Goal: Transaction & Acquisition: Purchase product/service

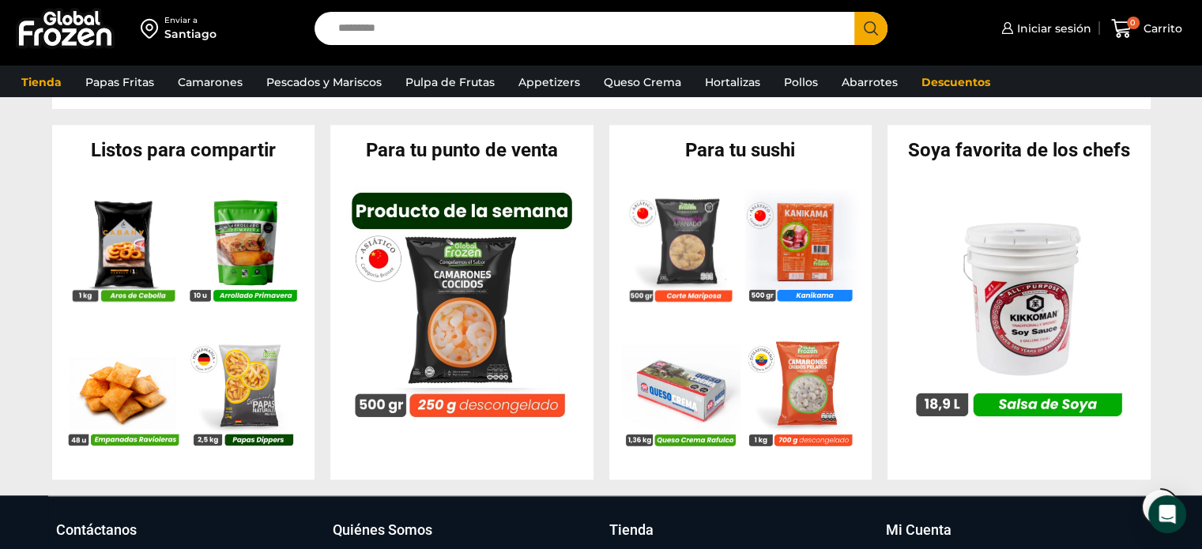
scroll to position [1501, 0]
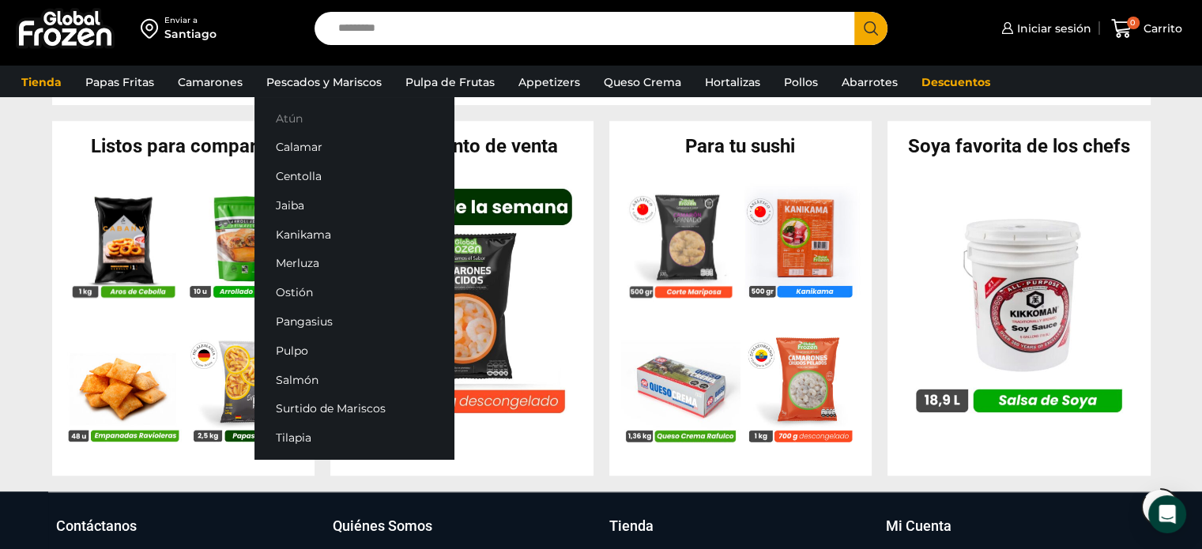
click at [300, 113] on link "Atún" at bounding box center [353, 118] width 199 height 29
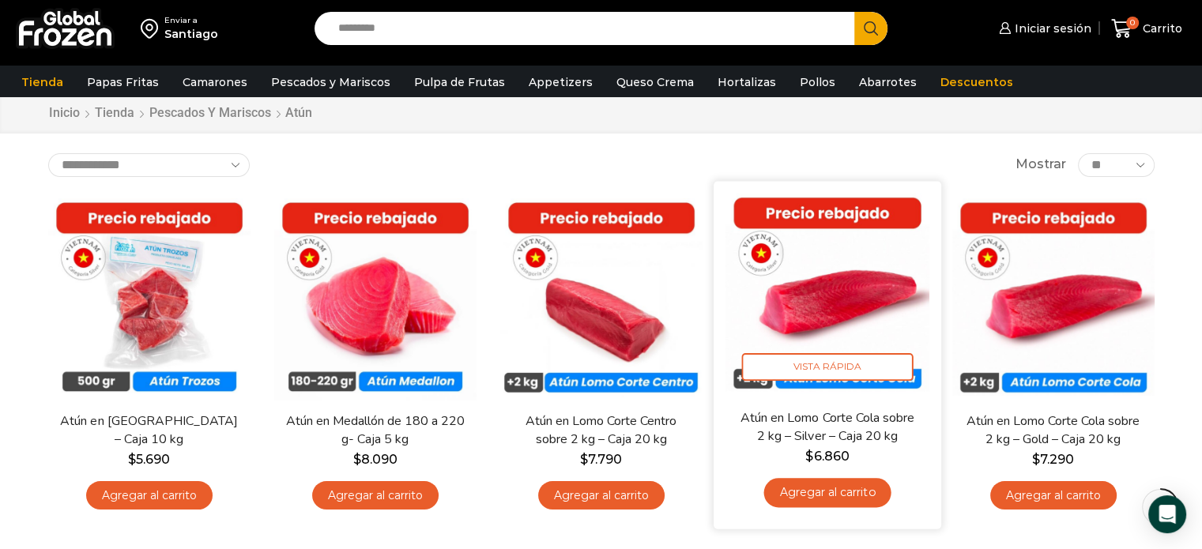
scroll to position [79, 0]
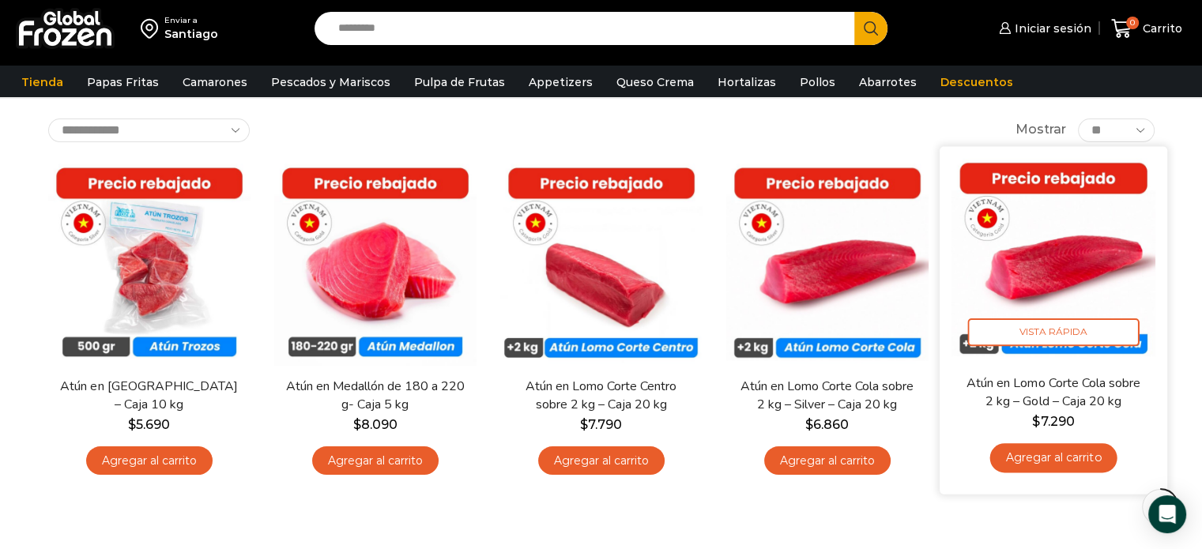
click at [1056, 261] on img at bounding box center [1053, 260] width 204 height 204
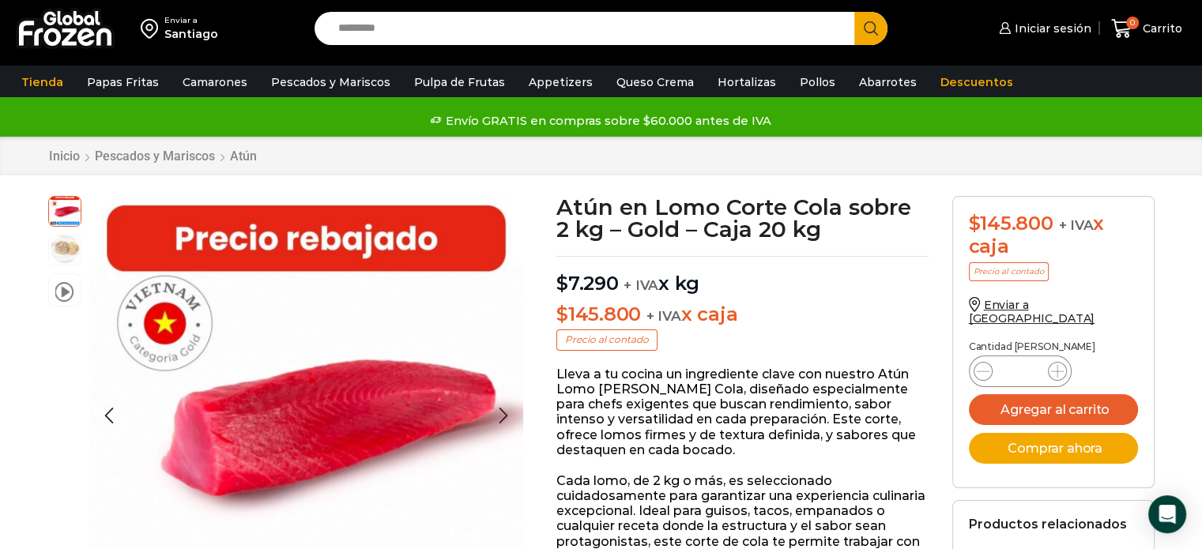
click at [57, 248] on img at bounding box center [65, 249] width 32 height 32
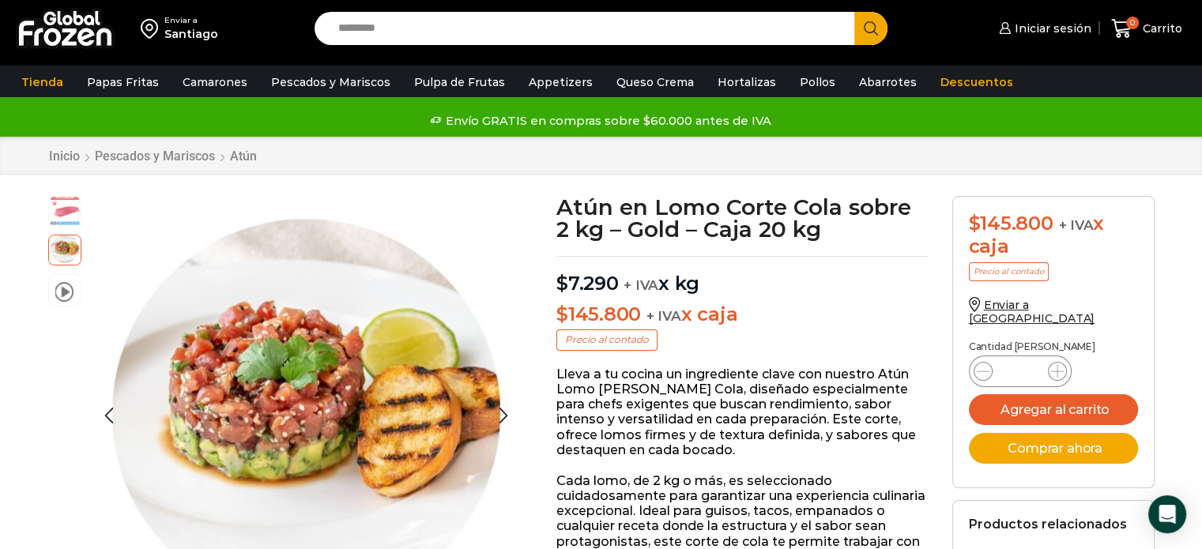
click at [58, 205] on img at bounding box center [65, 210] width 32 height 32
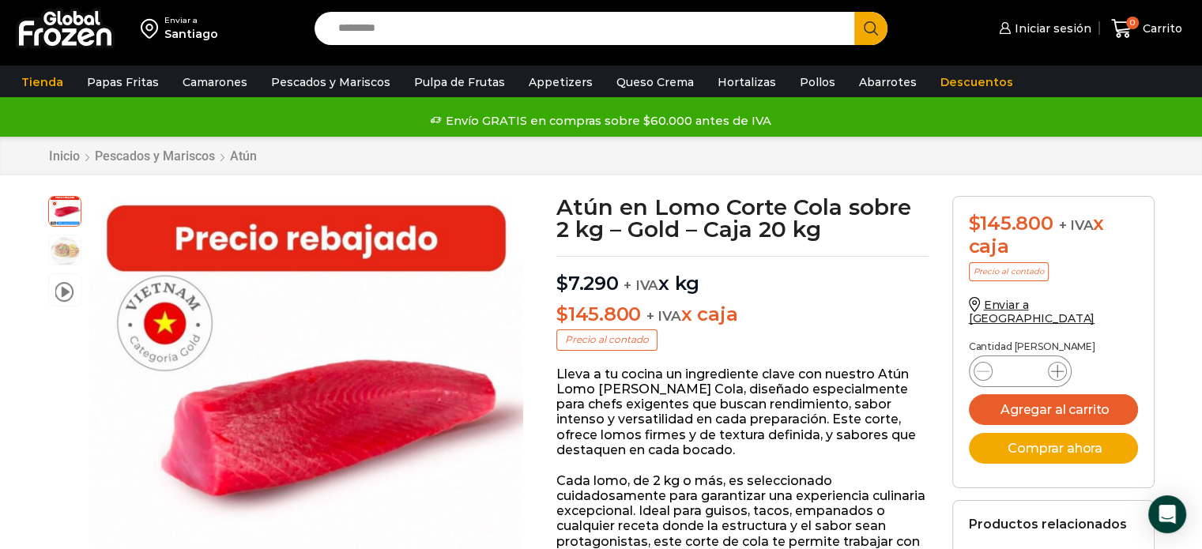
click at [1056, 365] on icon at bounding box center [1057, 371] width 13 height 13
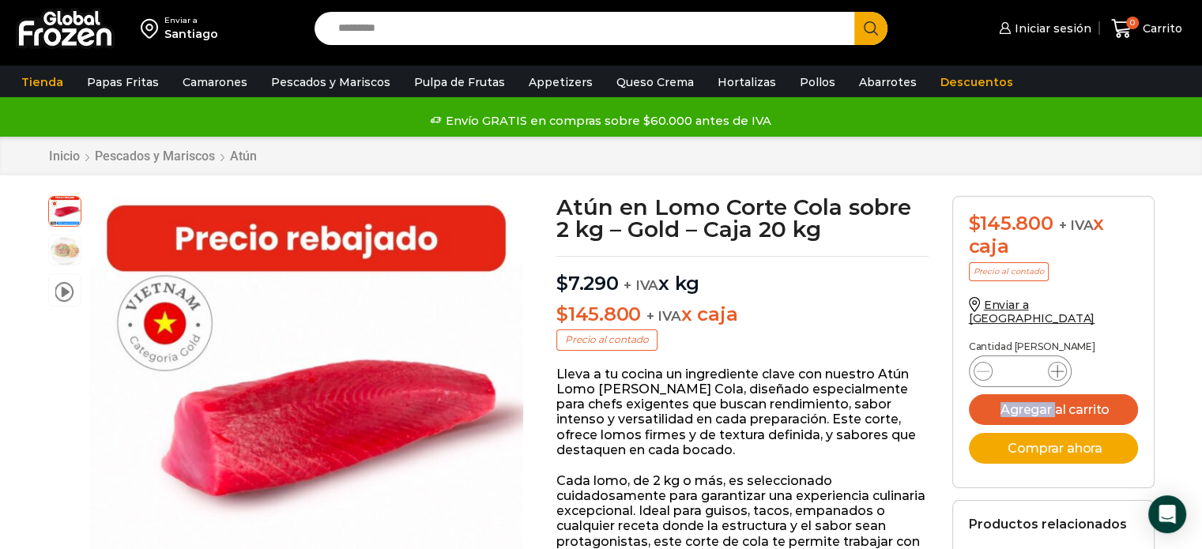
click at [1056, 365] on icon at bounding box center [1057, 371] width 13 height 13
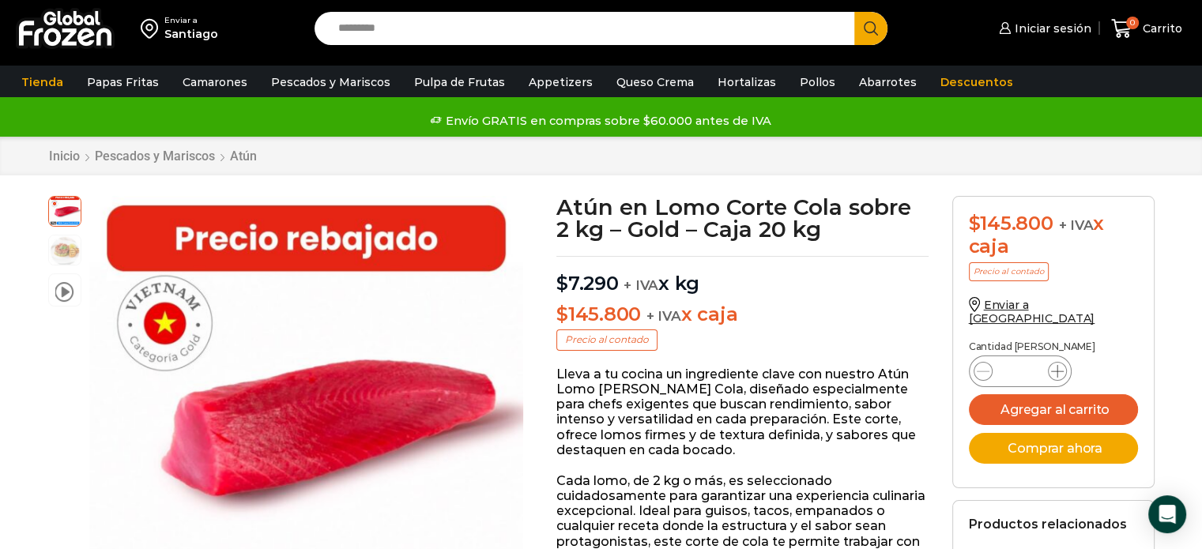
type input "**"
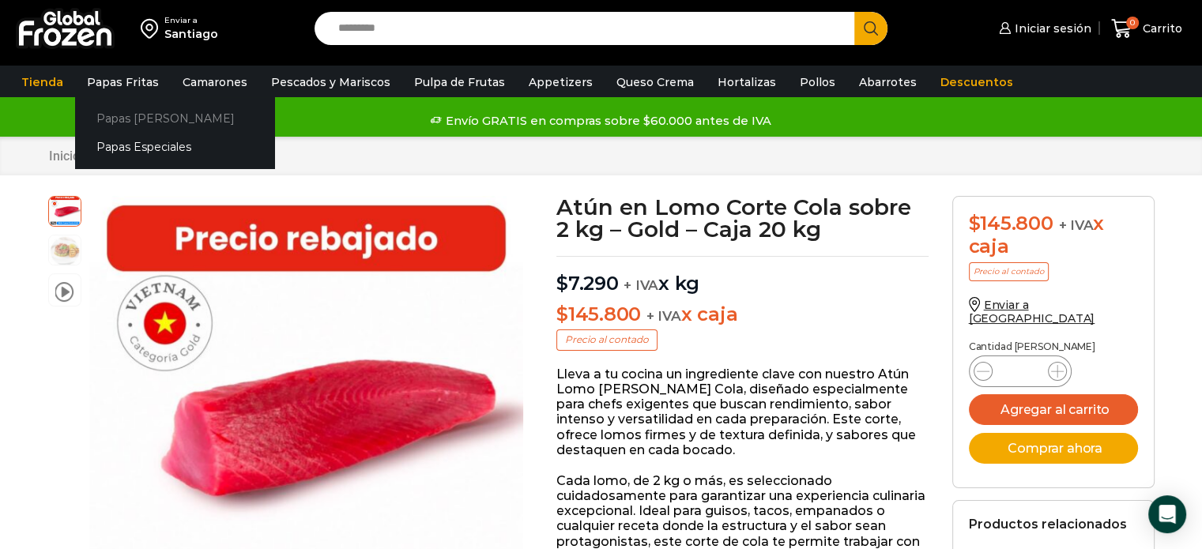
click at [121, 122] on link "Papas [PERSON_NAME]" at bounding box center [174, 118] width 199 height 29
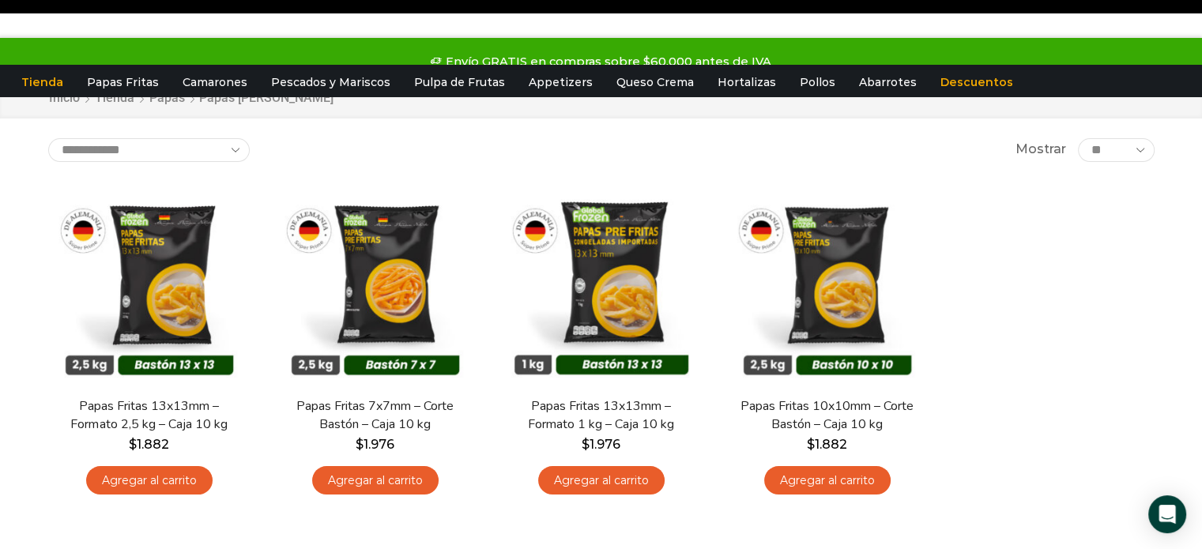
scroll to position [79, 0]
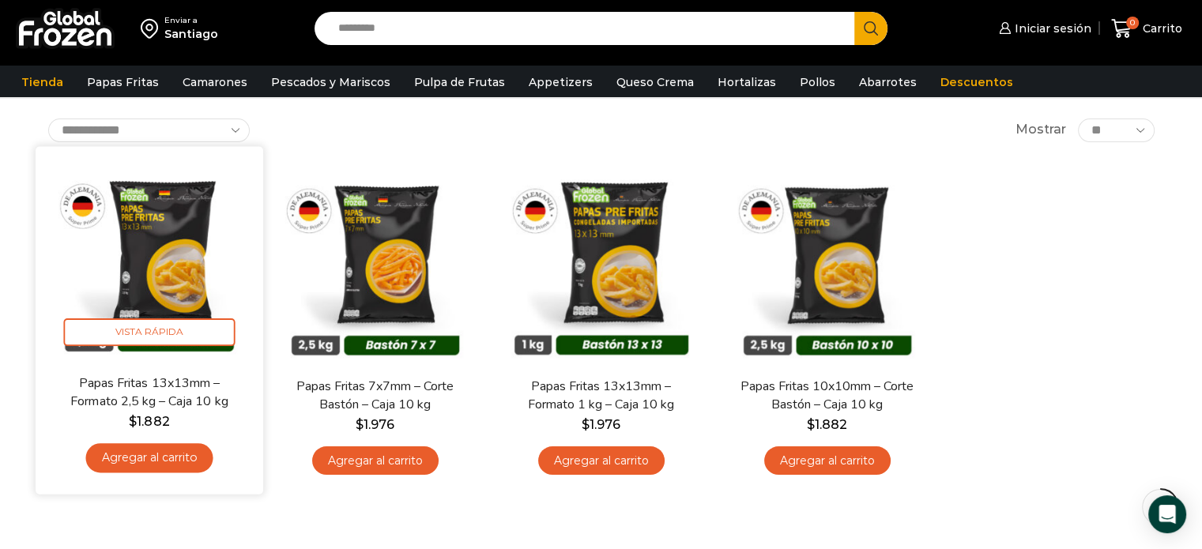
click at [145, 461] on link "Agregar al carrito" at bounding box center [148, 457] width 127 height 29
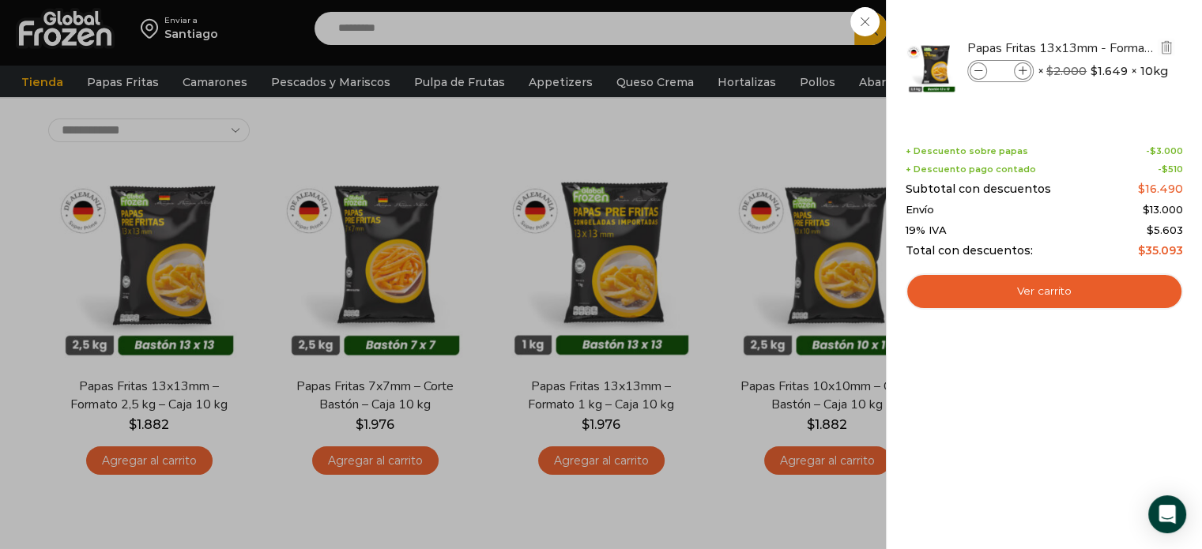
drag, startPoint x: 1005, startPoint y: 70, endPoint x: 995, endPoint y: 70, distance: 10.3
click at [995, 70] on input "*" at bounding box center [1001, 70] width 24 height 17
click at [1000, 70] on input "*" at bounding box center [1001, 70] width 24 height 17
type input "***"
click at [1065, 414] on div "1 Shopping Cart Papas Fritas 13x13mm - Formato 2,5 kg - Caja 10 kg Papas Fritas…" at bounding box center [1044, 275] width 277 height 502
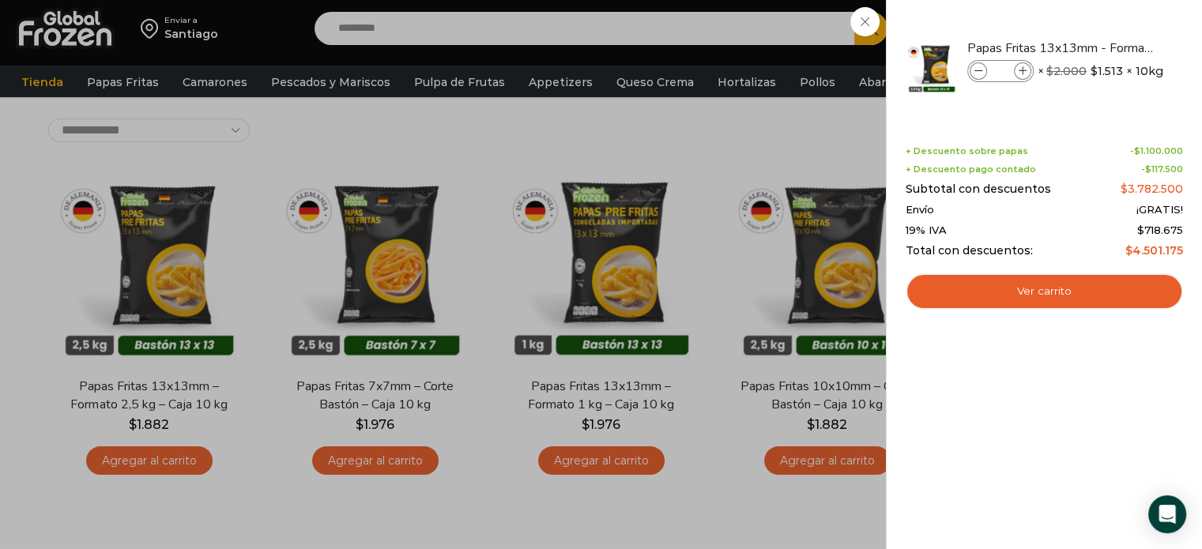
click at [1107, 47] on div "250 Carrito 250 250 Shopping Cart" at bounding box center [1146, 28] width 79 height 37
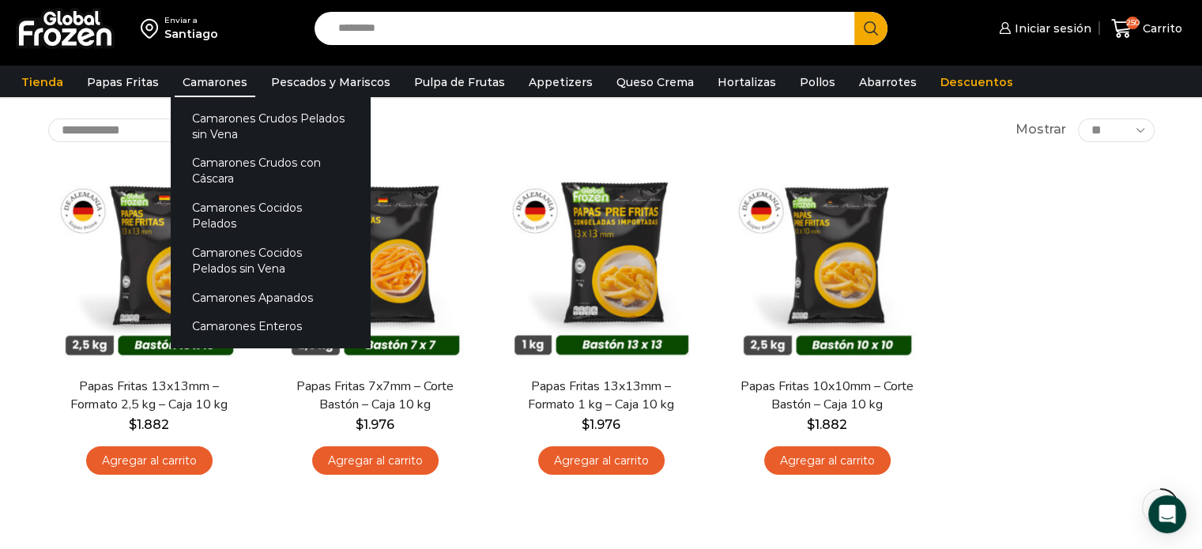
click at [179, 81] on link "Camarones" at bounding box center [215, 82] width 81 height 30
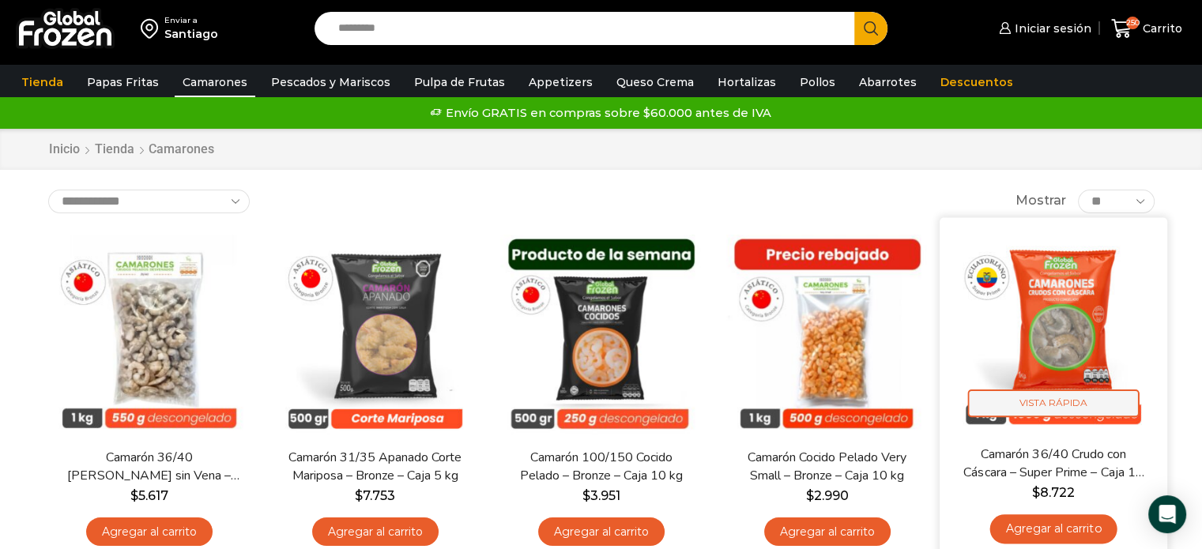
click at [1054, 401] on span "Vista Rápida" at bounding box center [1052, 404] width 171 height 28
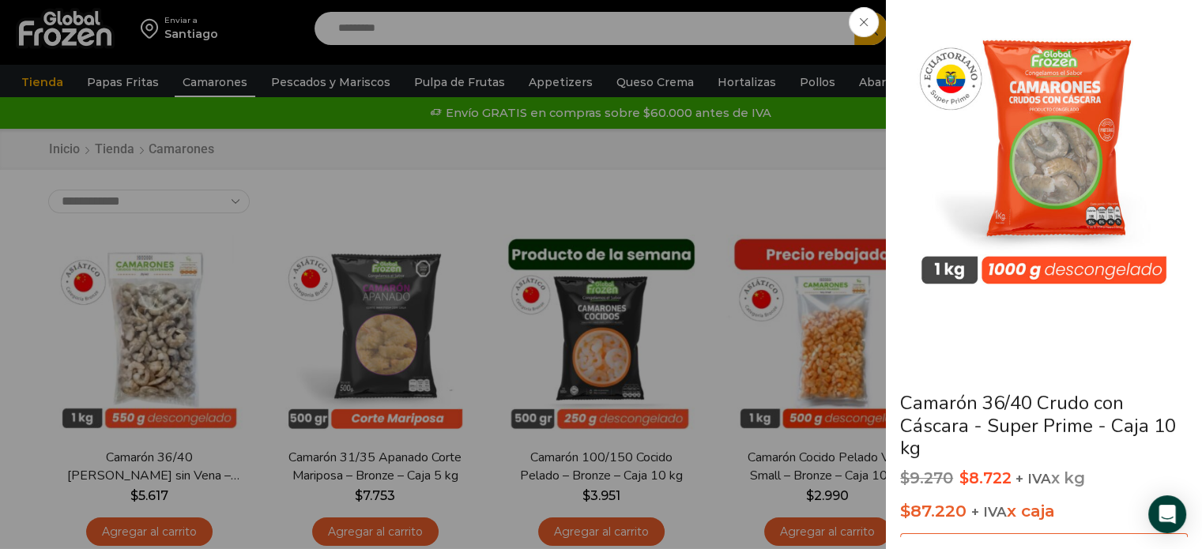
click at [807, 0] on div "Camarón 36/40 Crudo con Cáscara - Super Prime - Caja 10 kg $ 9.270 Original pri…" at bounding box center [601, 0] width 1202 height 0
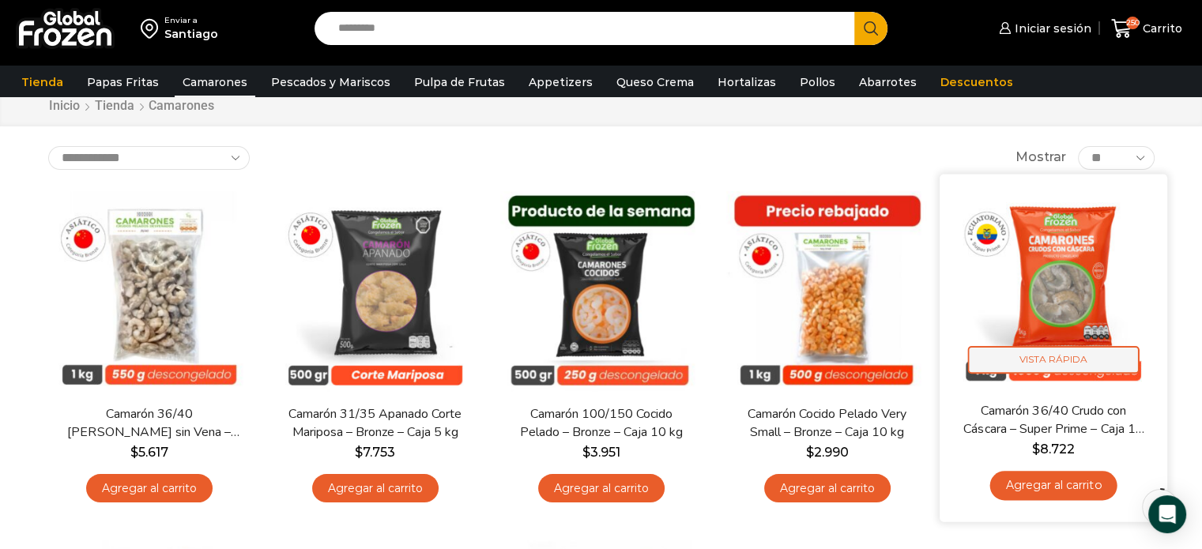
scroll to position [79, 0]
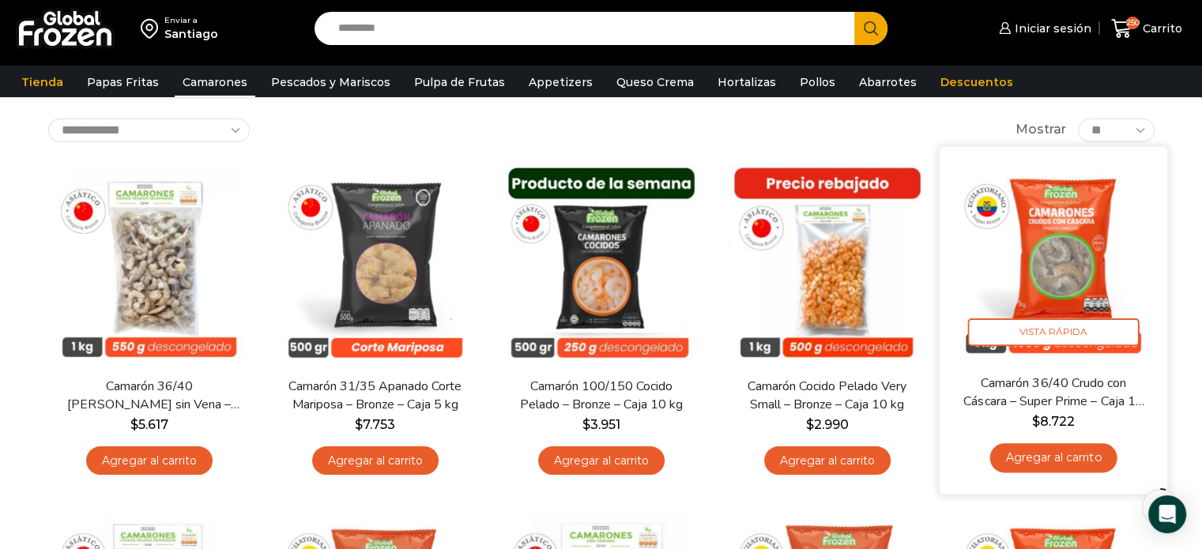
click at [1061, 450] on link "Agregar al carrito" at bounding box center [1052, 457] width 127 height 29
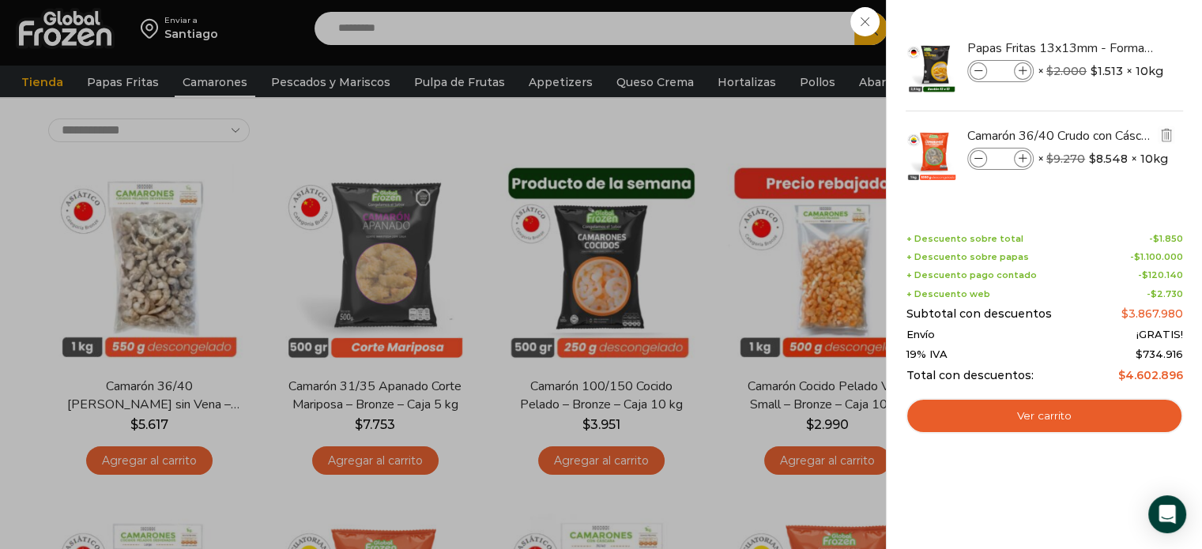
click at [1005, 157] on input "*" at bounding box center [1001, 158] width 24 height 17
click at [1000, 158] on input "*" at bounding box center [1001, 158] width 24 height 17
click at [1005, 160] on input "*" at bounding box center [1001, 158] width 24 height 17
type input "**"
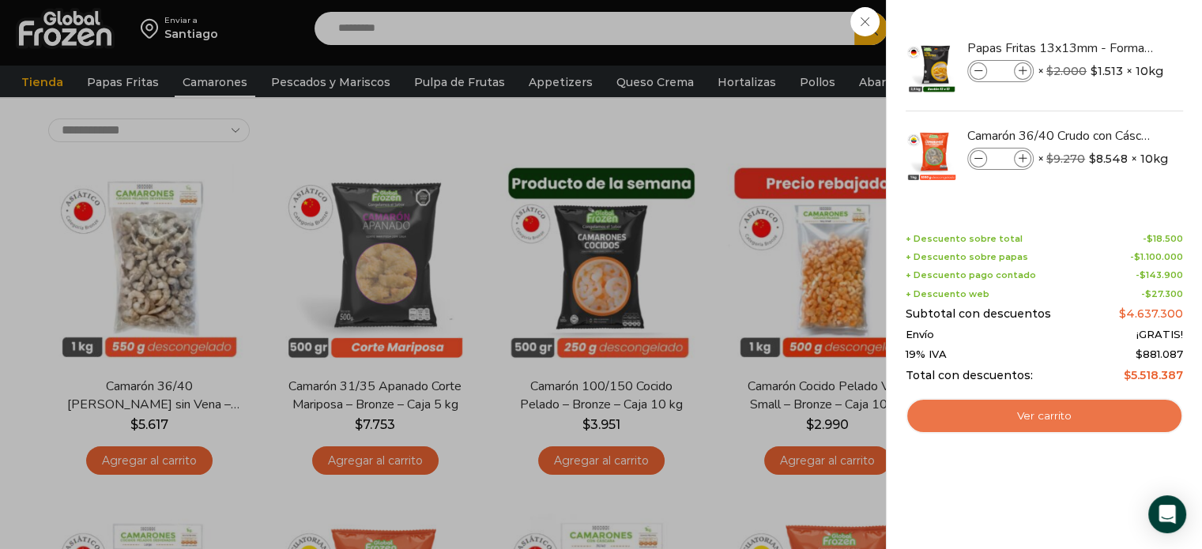
click at [1053, 407] on link "Ver carrito" at bounding box center [1044, 416] width 277 height 36
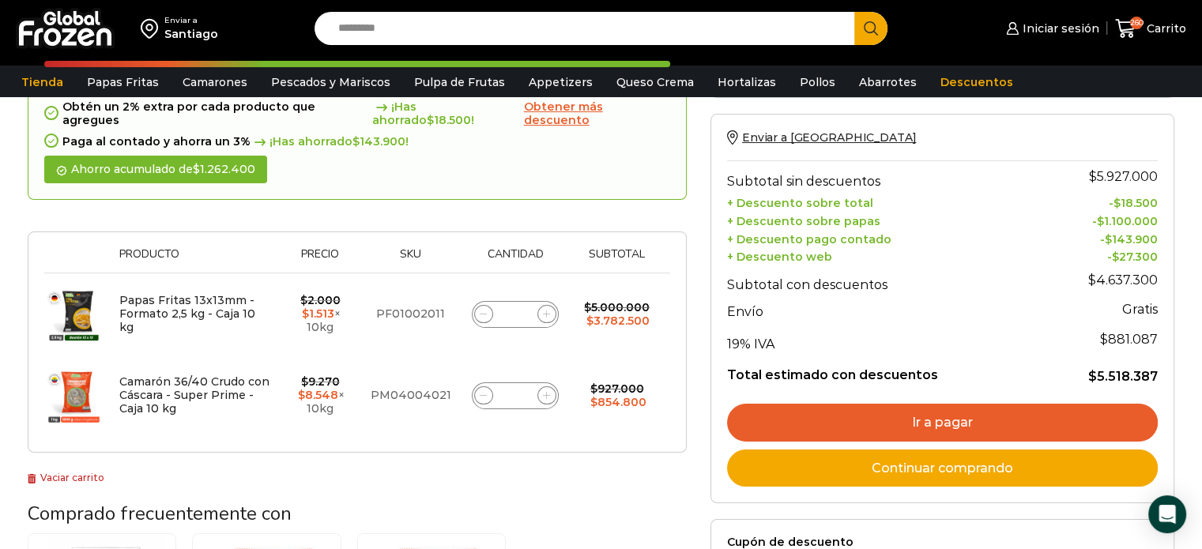
scroll to position [158, 0]
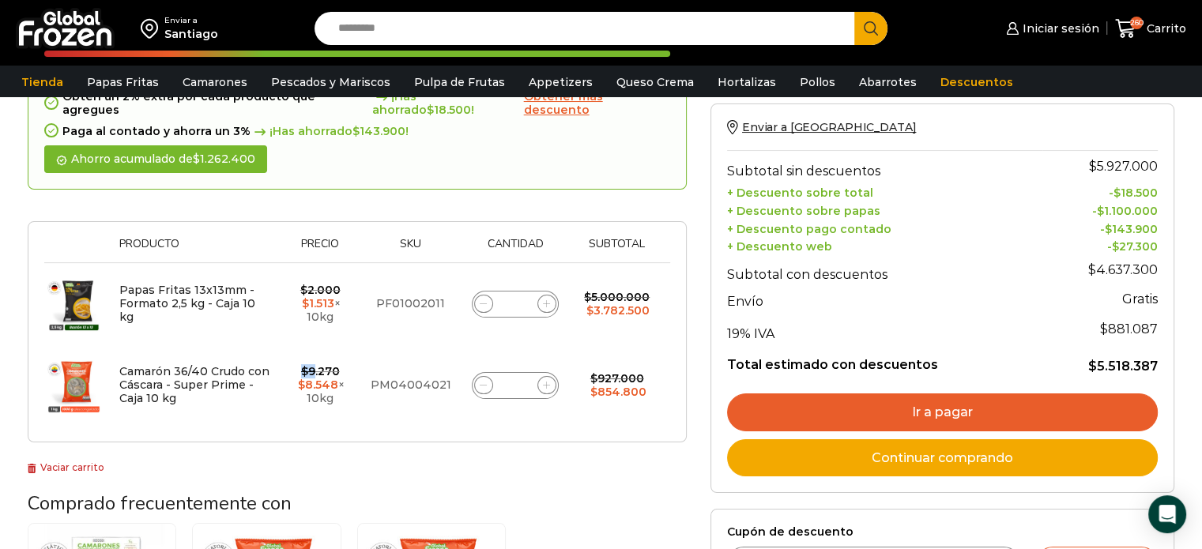
drag, startPoint x: 307, startPoint y: 356, endPoint x: 317, endPoint y: 356, distance: 10.3
click at [317, 364] on bdi "$ 9.270" at bounding box center [320, 371] width 39 height 14
drag, startPoint x: 338, startPoint y: 390, endPoint x: 315, endPoint y: 385, distance: 23.6
click at [315, 385] on td "$ 9.270 Original price was: $9.270. $ 8.548 Current price is: $8.548. × 10kg" at bounding box center [320, 385] width 85 height 81
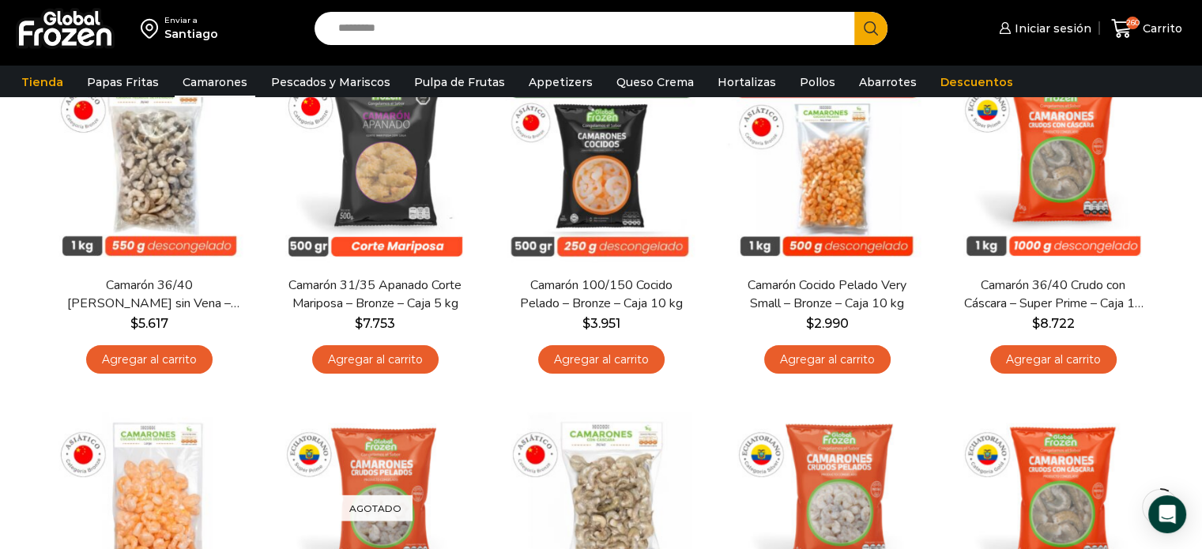
scroll to position [122, 0]
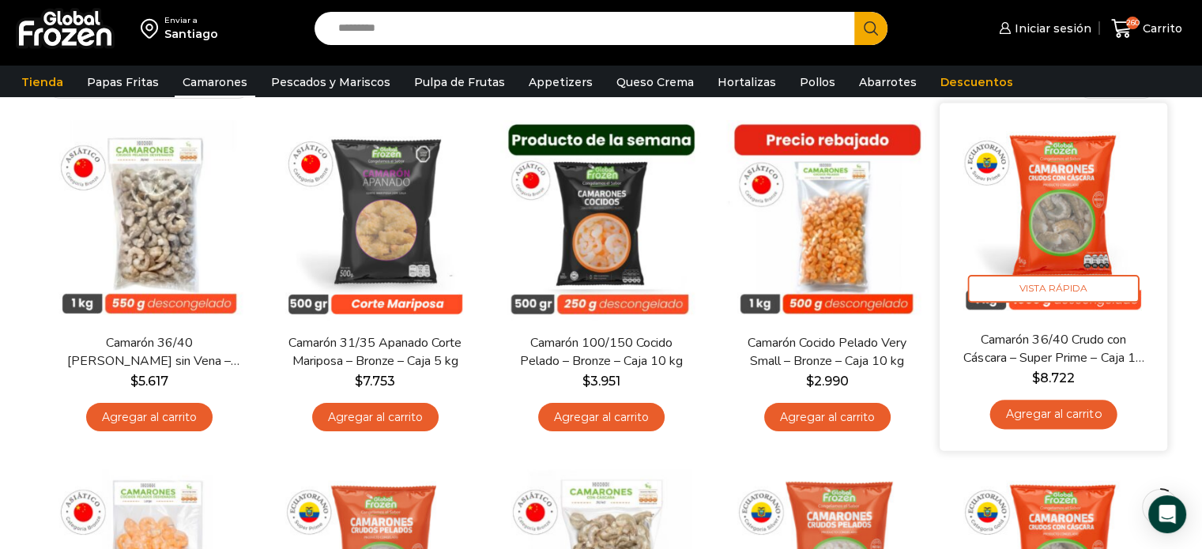
click at [1045, 345] on link "Camarón 36/40 Crudo con Cáscara – Super Prime – Caja 10 kg" at bounding box center [1052, 348] width 183 height 37
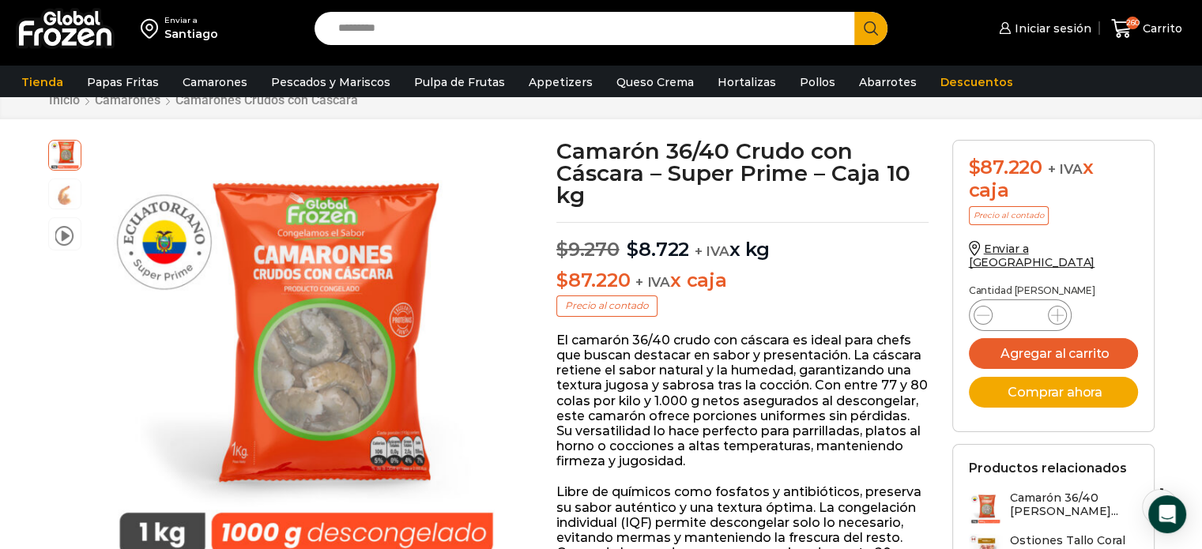
scroll to position [79, 0]
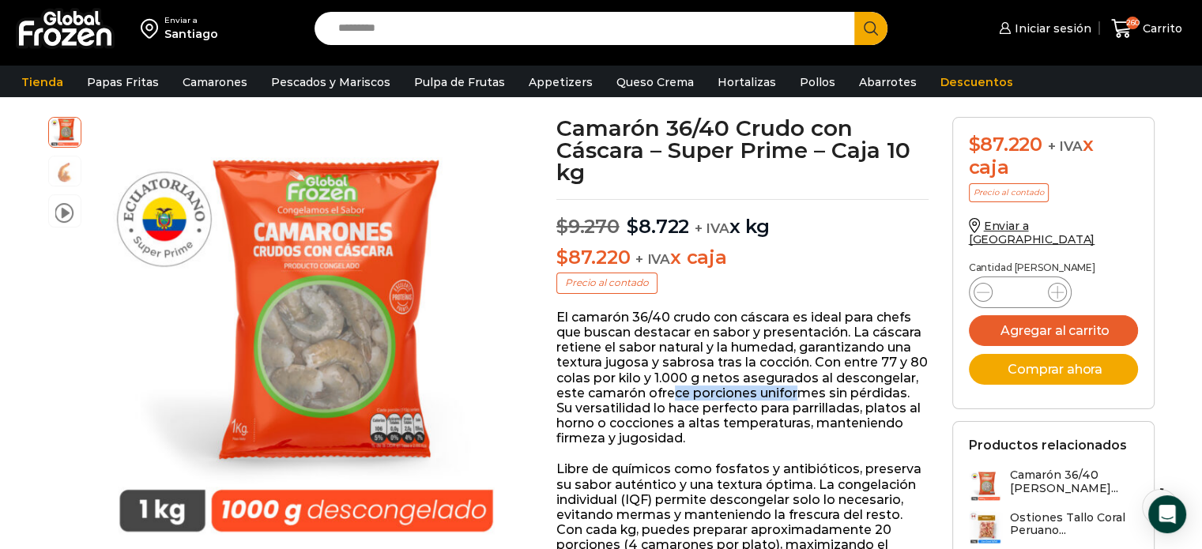
drag, startPoint x: 681, startPoint y: 394, endPoint x: 801, endPoint y: 390, distance: 120.2
click at [801, 390] on p "El camarón 36/40 crudo con cáscara es ideal para chefs que buscan destacar en s…" at bounding box center [742, 378] width 372 height 137
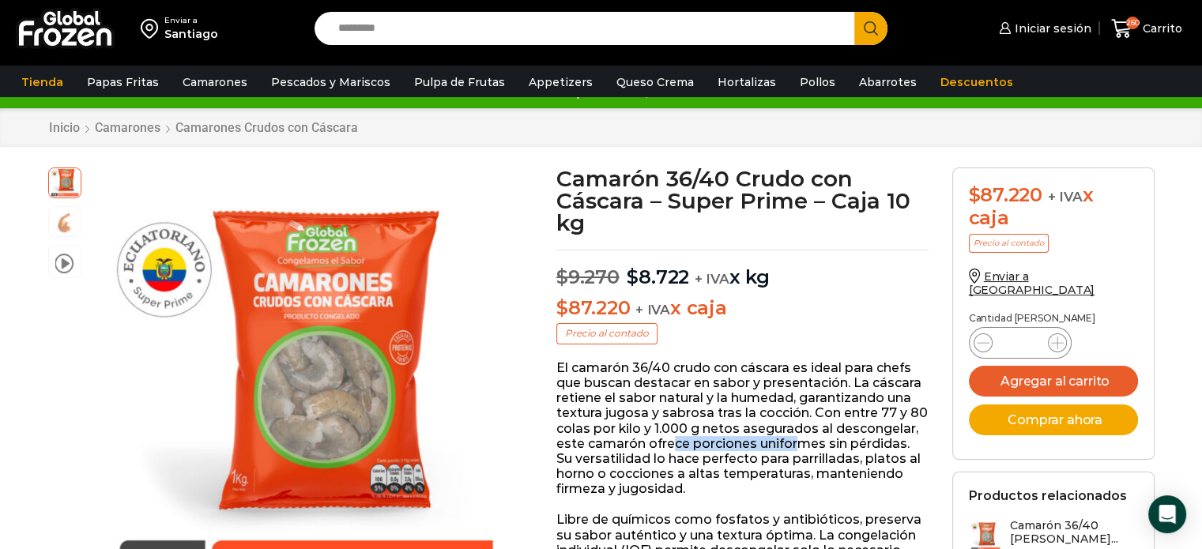
scroll to position [0, 0]
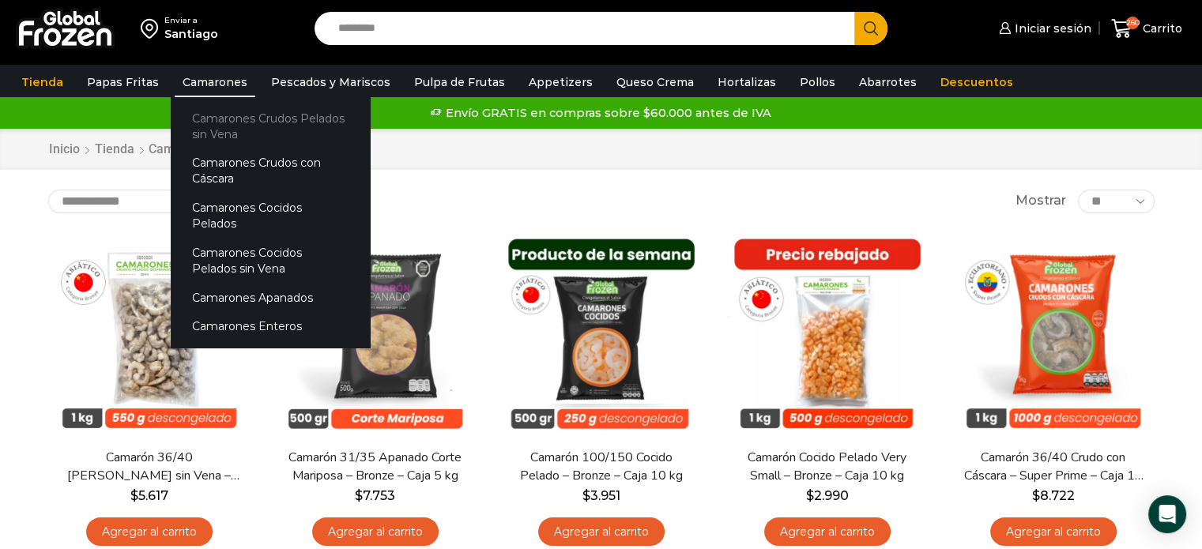
click at [209, 118] on link "Camarones Crudos Pelados sin Vena" at bounding box center [270, 126] width 199 height 45
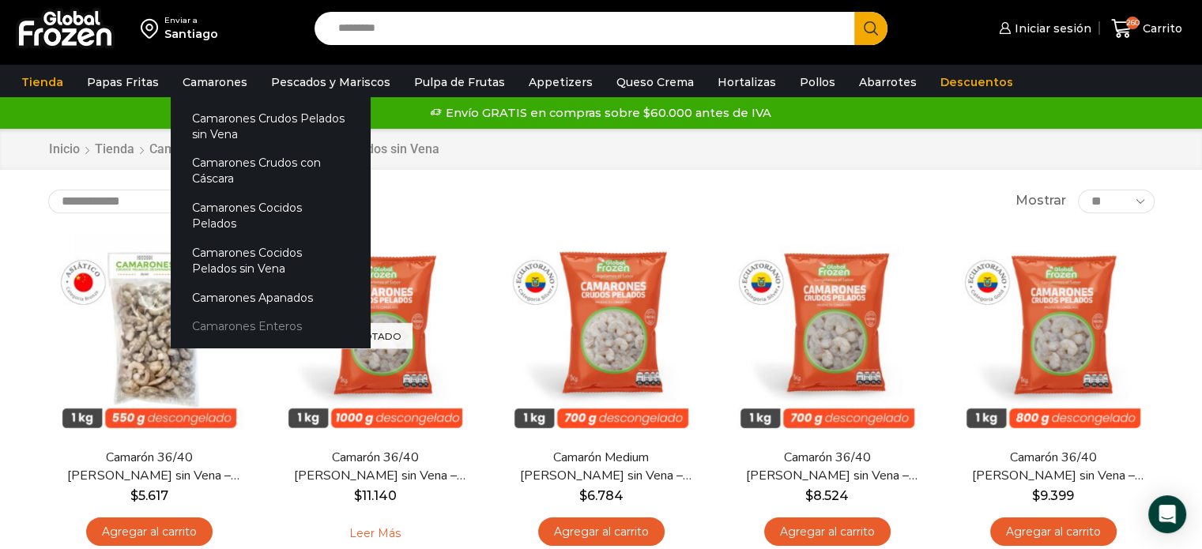
click at [213, 312] on link "Camarones Enteros" at bounding box center [270, 326] width 199 height 29
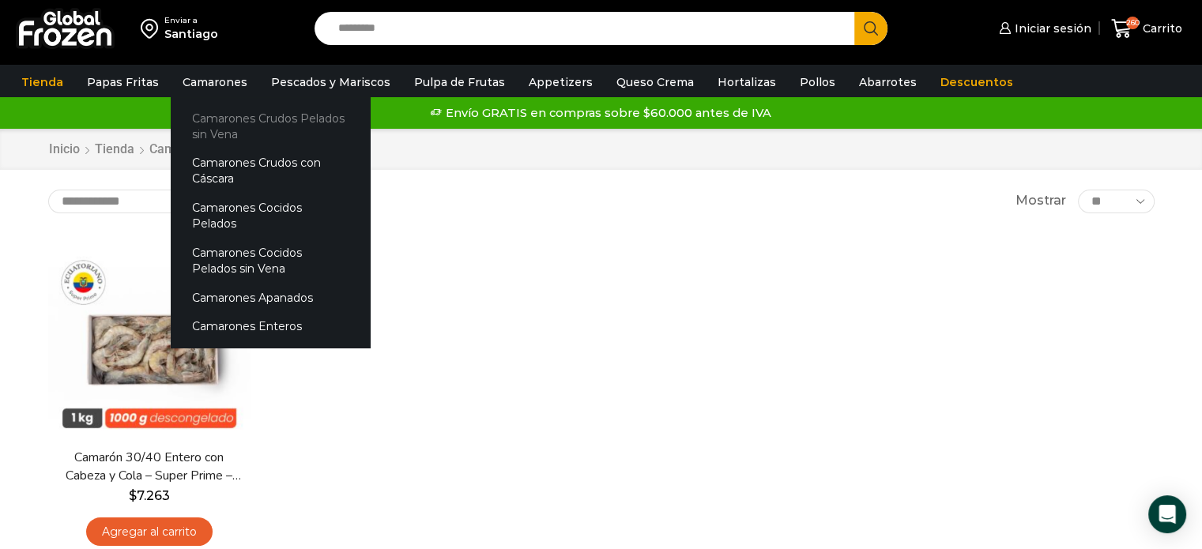
click at [220, 119] on link "Camarones Crudos Pelados sin Vena" at bounding box center [270, 126] width 199 height 45
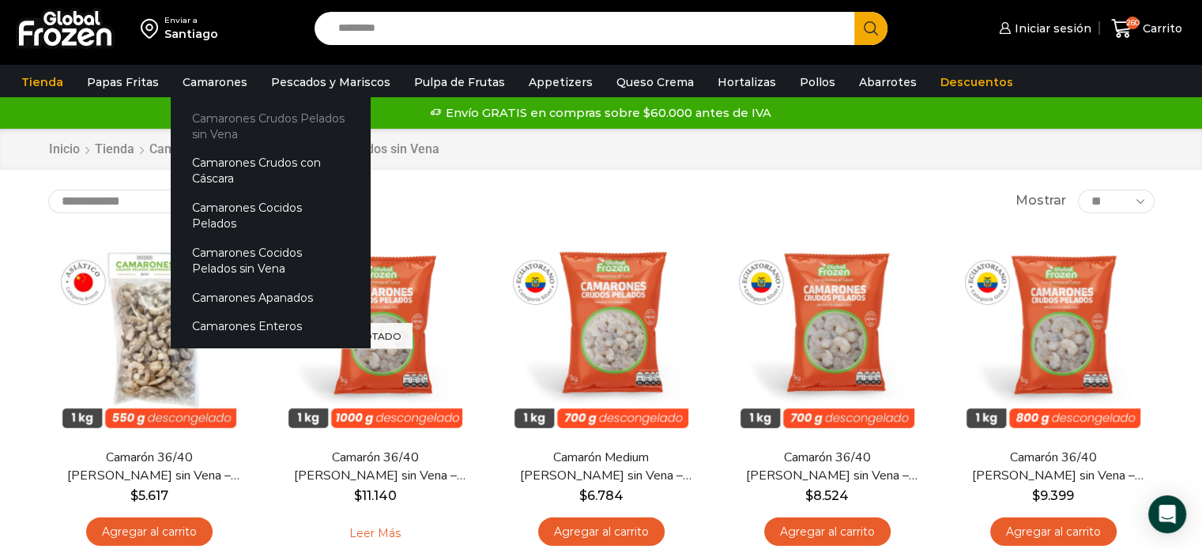
click at [215, 122] on link "Camarones Crudos Pelados sin Vena" at bounding box center [270, 126] width 199 height 45
click at [200, 169] on link "Camarones Crudos con Cáscara" at bounding box center [270, 171] width 199 height 45
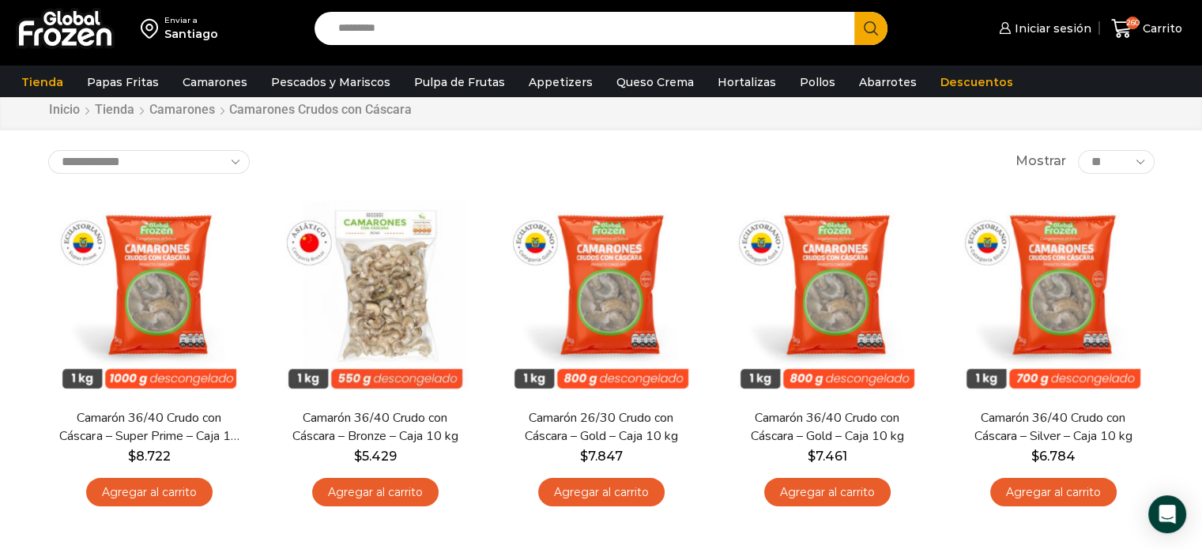
scroll to position [67, 0]
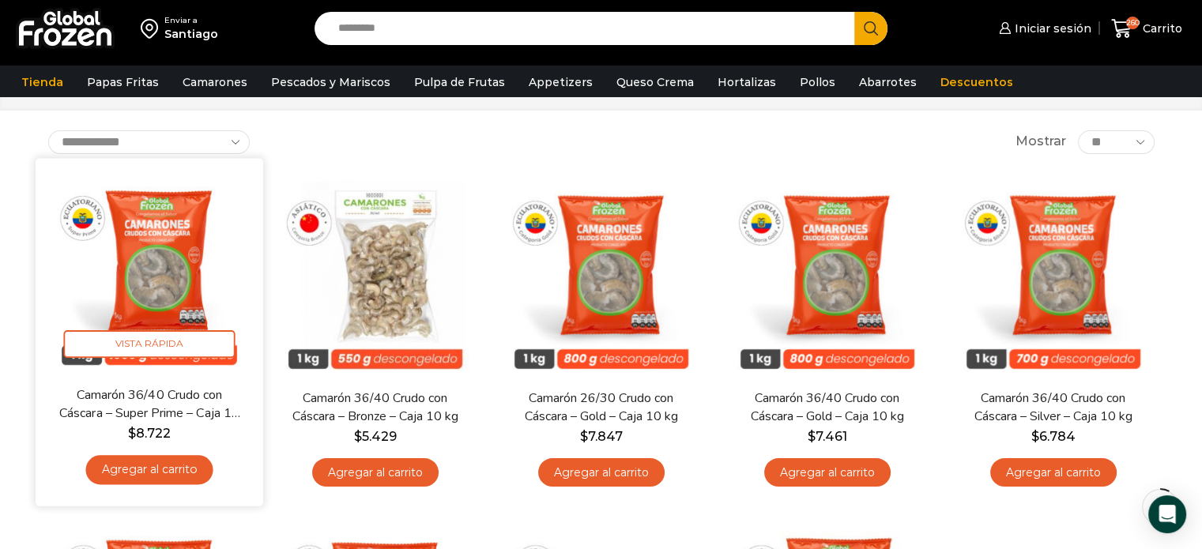
click at [164, 258] on img at bounding box center [149, 272] width 204 height 204
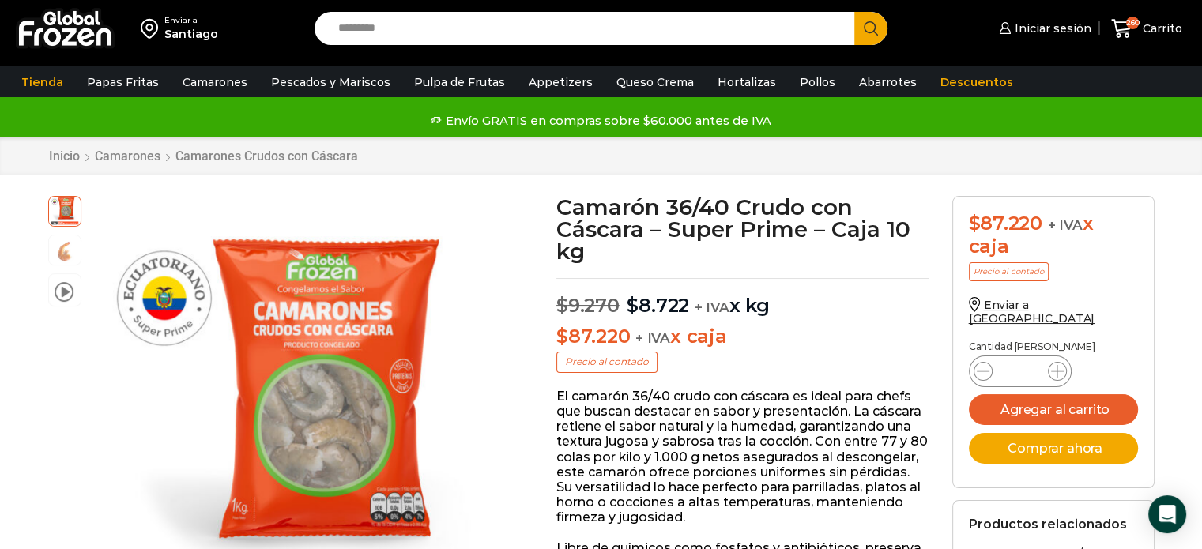
click at [1030, 360] on input "*" at bounding box center [1020, 371] width 30 height 22
type input "**"
click at [1038, 394] on button "Agregar al carrito" at bounding box center [1053, 409] width 169 height 31
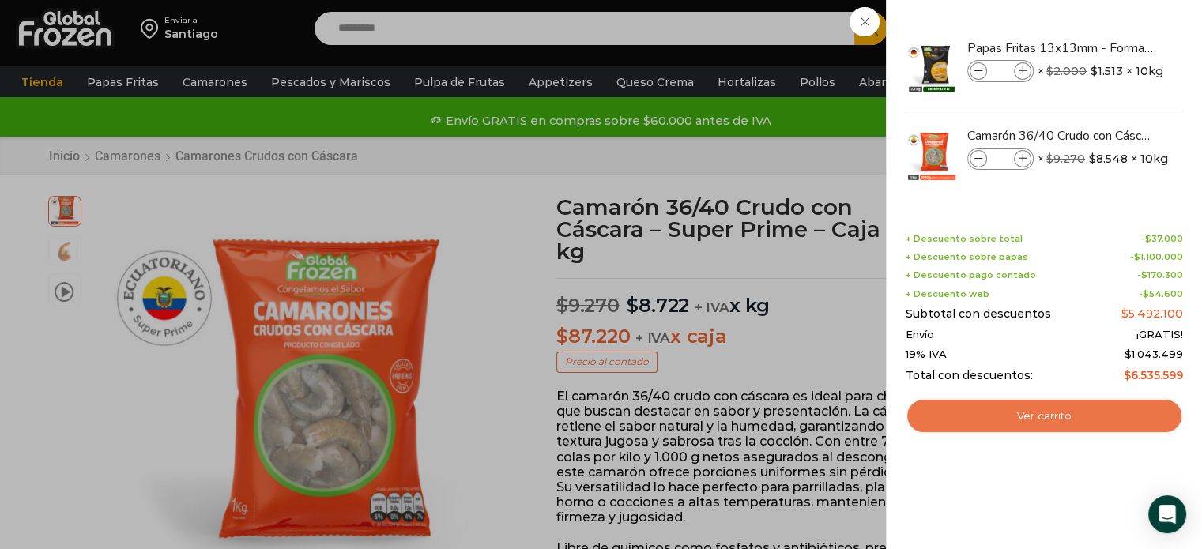
click at [1043, 421] on link "Ver carrito" at bounding box center [1044, 416] width 277 height 36
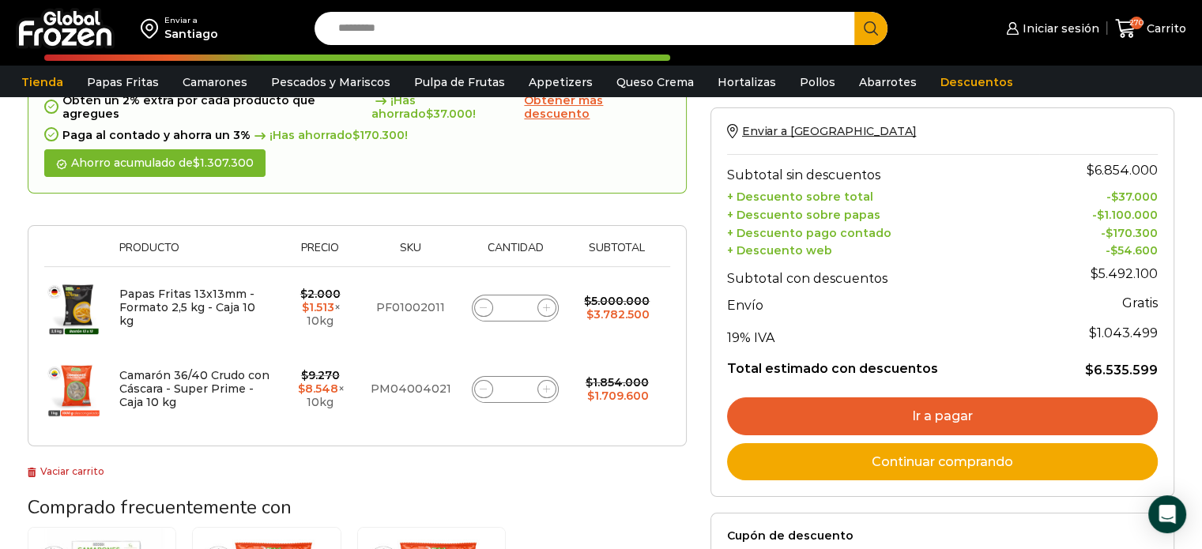
scroll to position [158, 0]
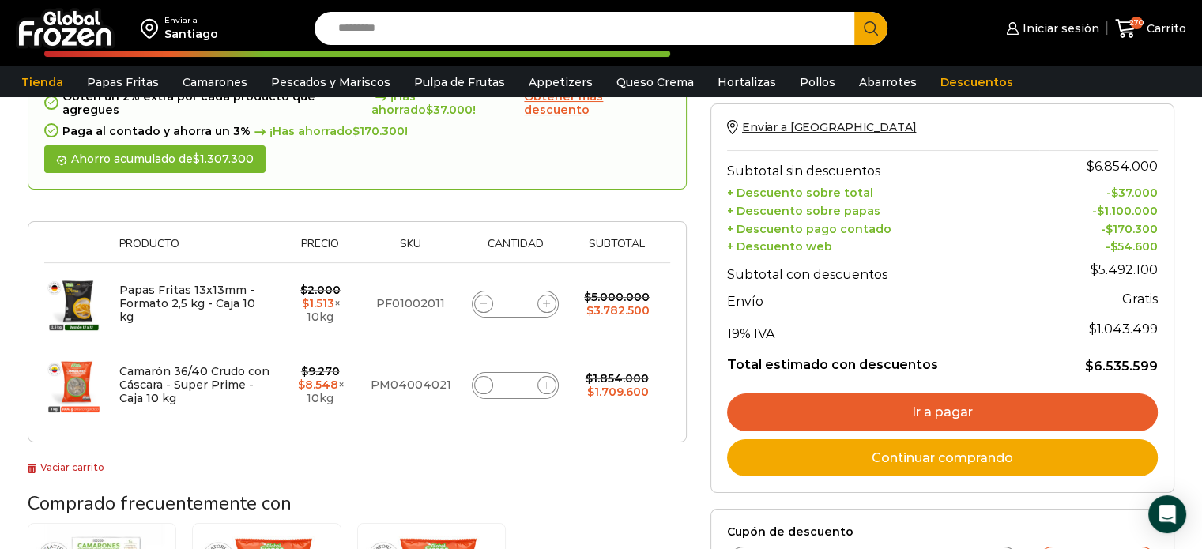
click at [514, 375] on input "**" at bounding box center [515, 386] width 22 height 22
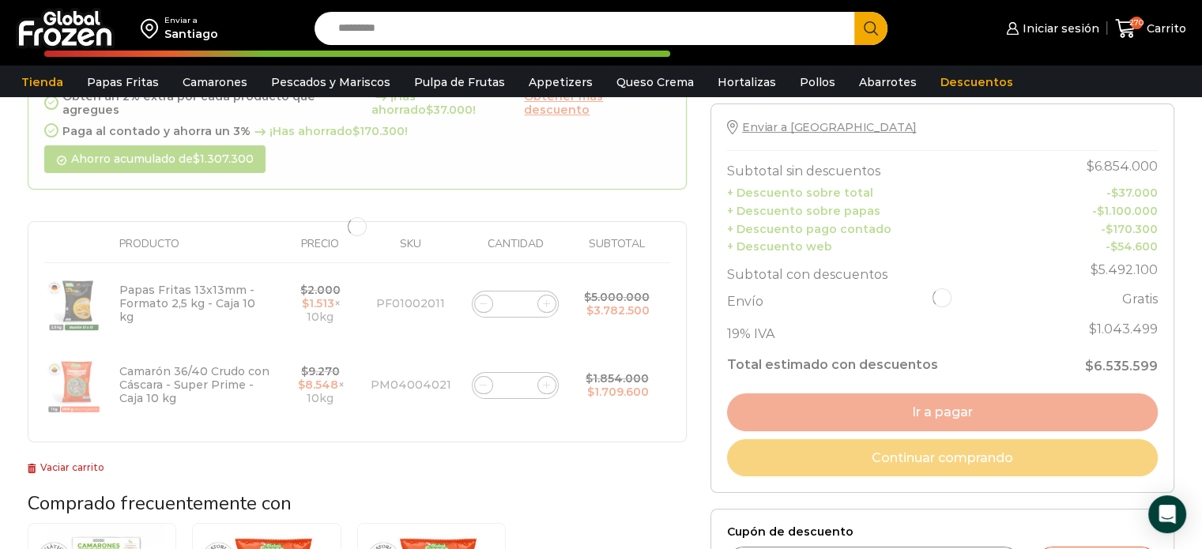
type input "**"
click at [509, 445] on div "¡Mientras más compras, más ahorras! A mayor volumen de papas, mayor descuento ¡…" at bounding box center [357, 243] width 659 height 465
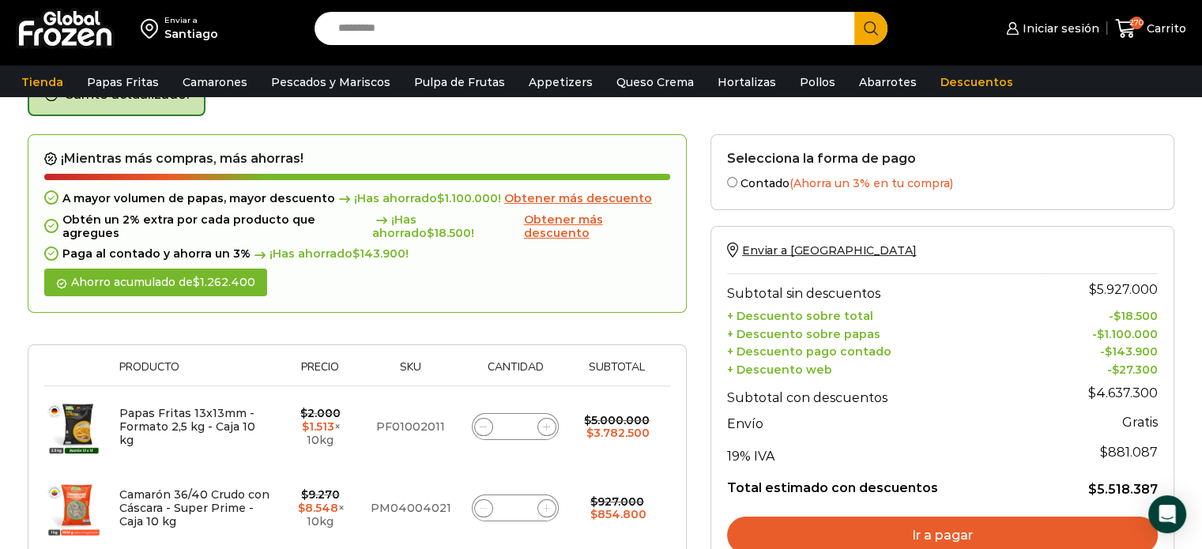
scroll to position [89, 0]
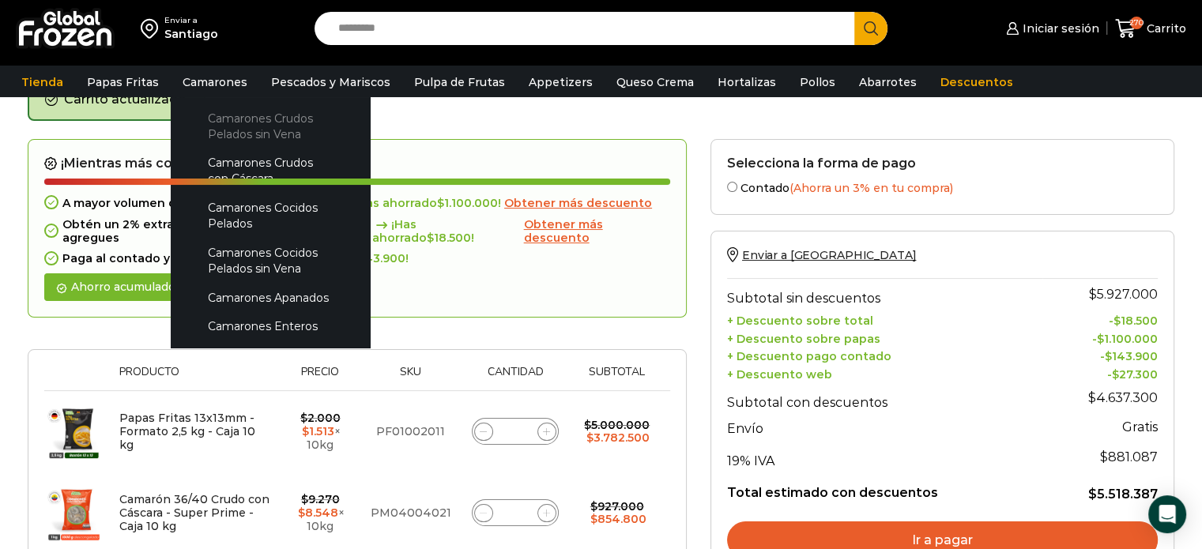
click at [218, 130] on link "Camarones Crudos Pelados sin Vena" at bounding box center [270, 126] width 168 height 45
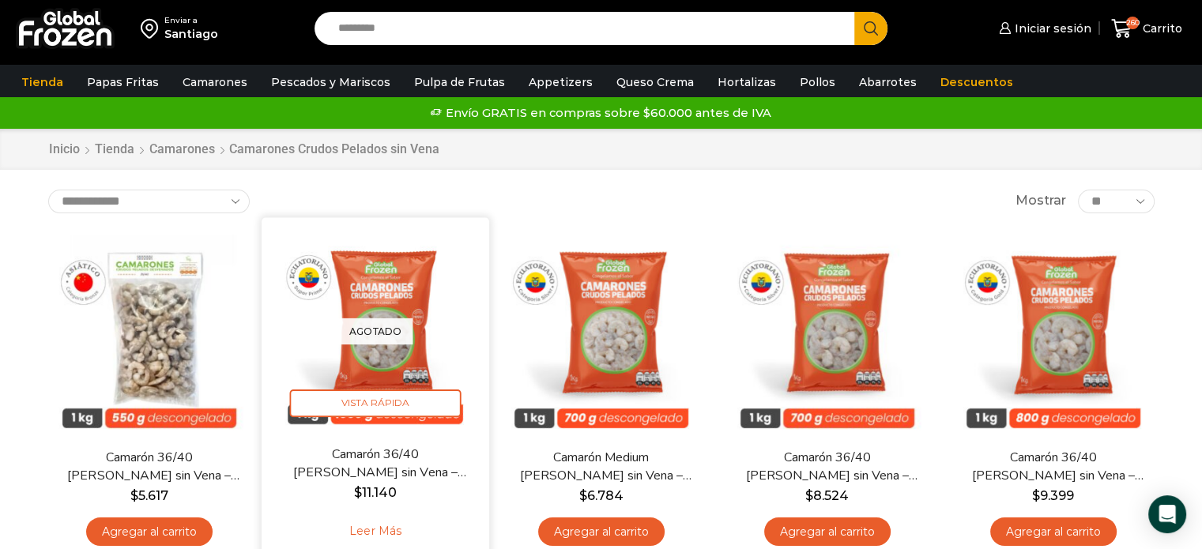
click at [378, 293] on img at bounding box center [375, 331] width 204 height 204
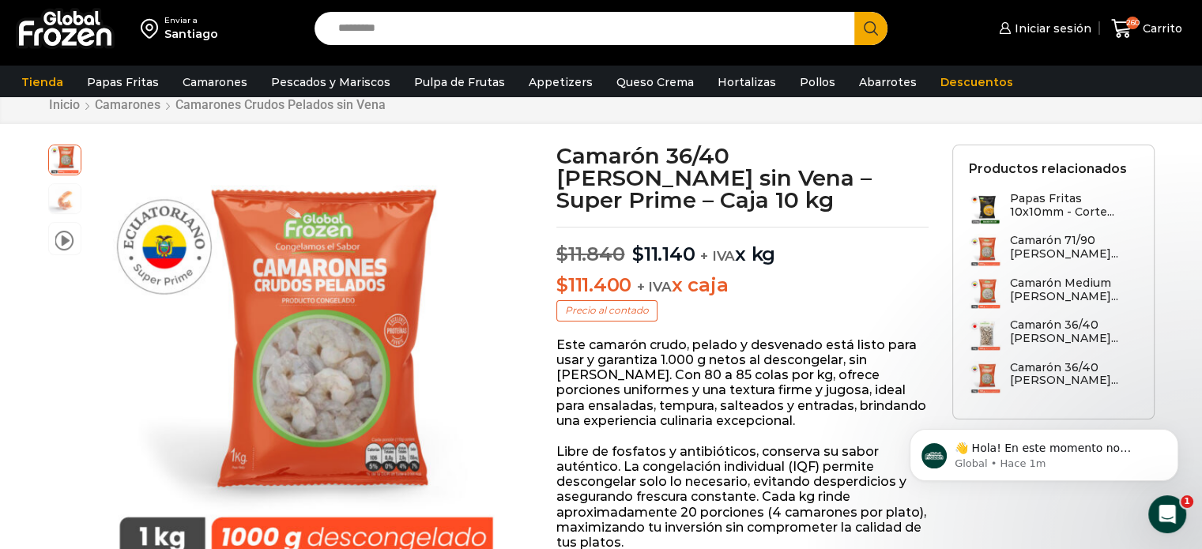
scroll to position [79, 0]
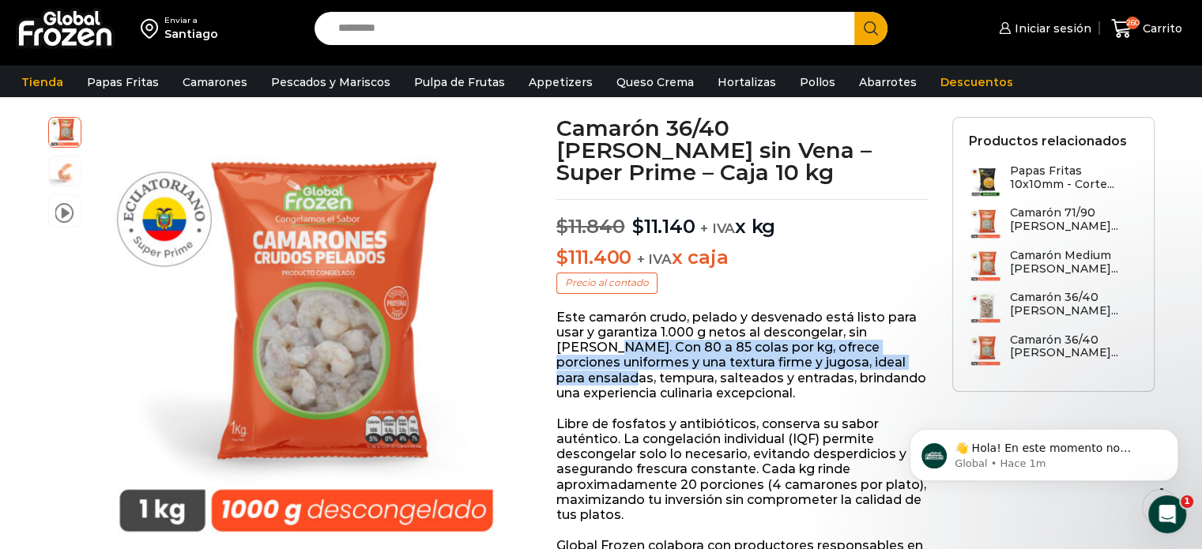
drag, startPoint x: 553, startPoint y: 351, endPoint x: 887, endPoint y: 363, distance: 333.7
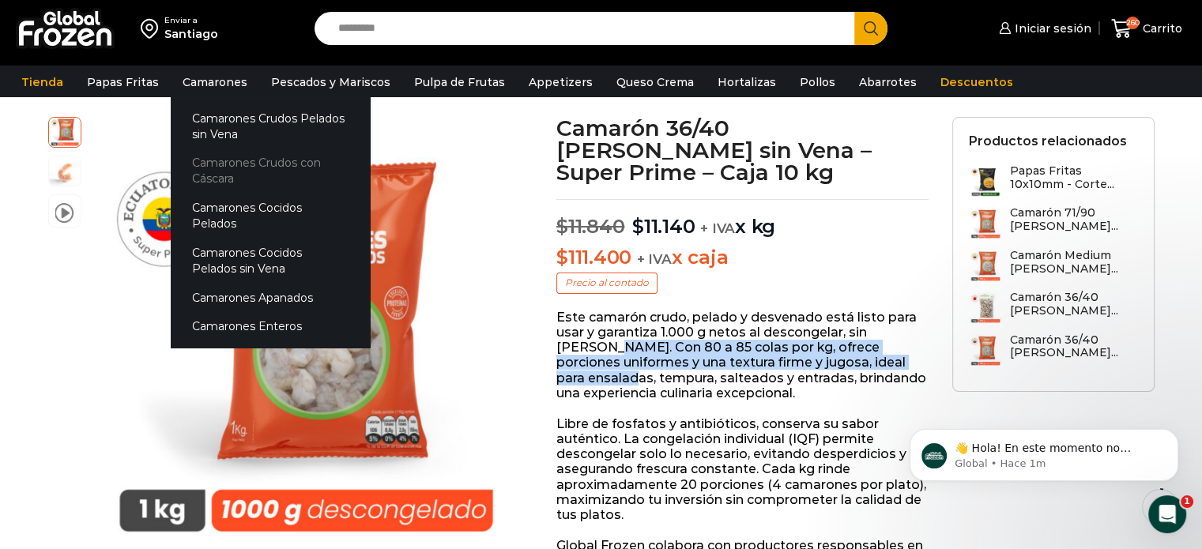
click at [203, 170] on link "Camarones Crudos con Cáscara" at bounding box center [270, 171] width 199 height 45
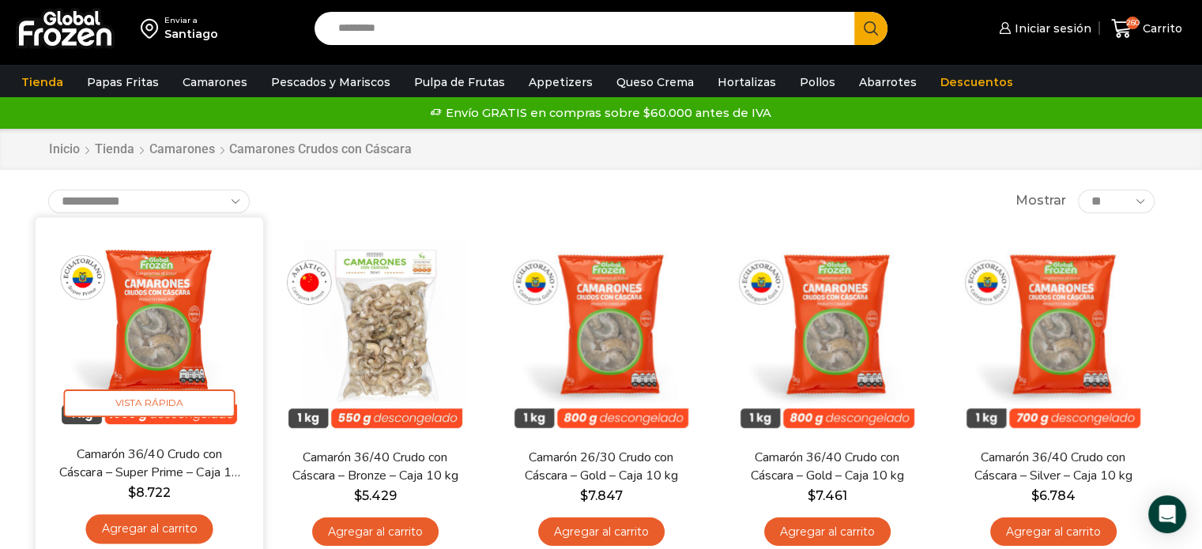
click at [149, 325] on img at bounding box center [149, 331] width 204 height 204
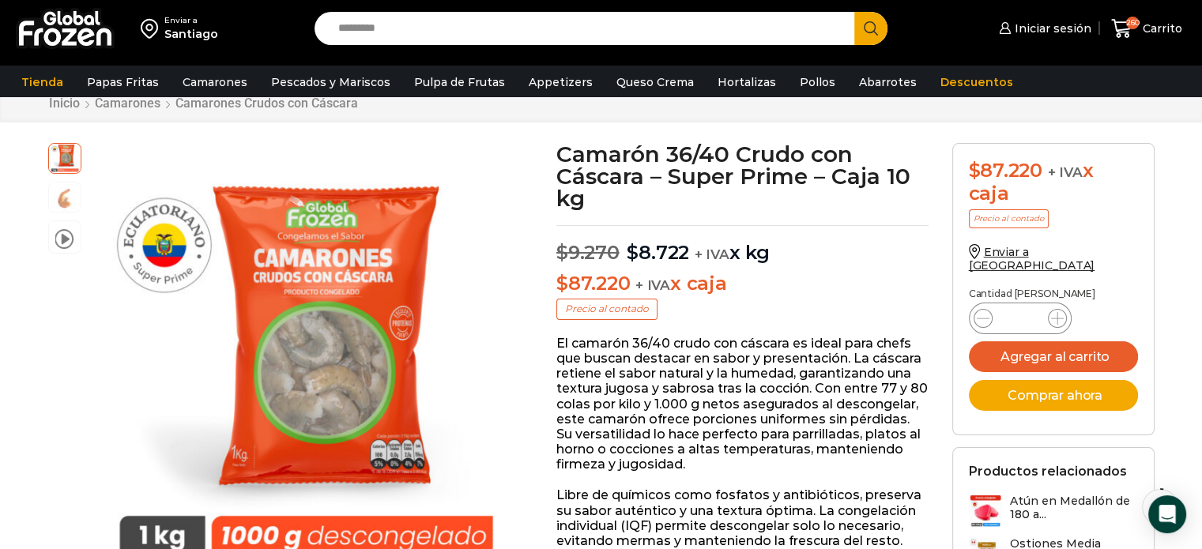
scroll to position [79, 0]
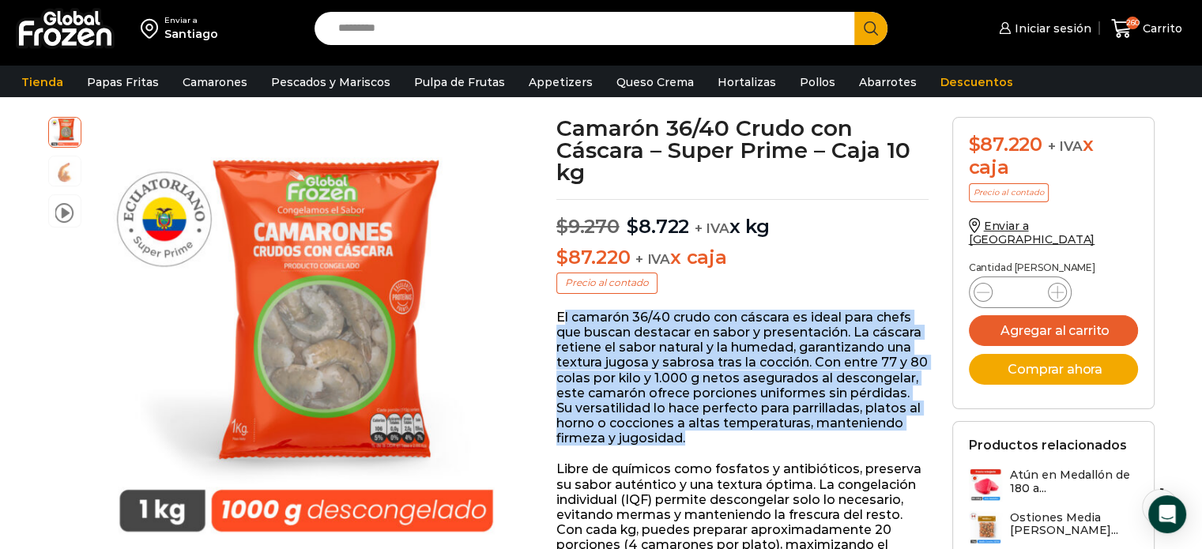
drag, startPoint x: 563, startPoint y: 318, endPoint x: 723, endPoint y: 438, distance: 200.4
click at [723, 438] on p "El camarón 36/40 crudo con cáscara es ideal para chefs que buscan destacar en s…" at bounding box center [742, 378] width 372 height 137
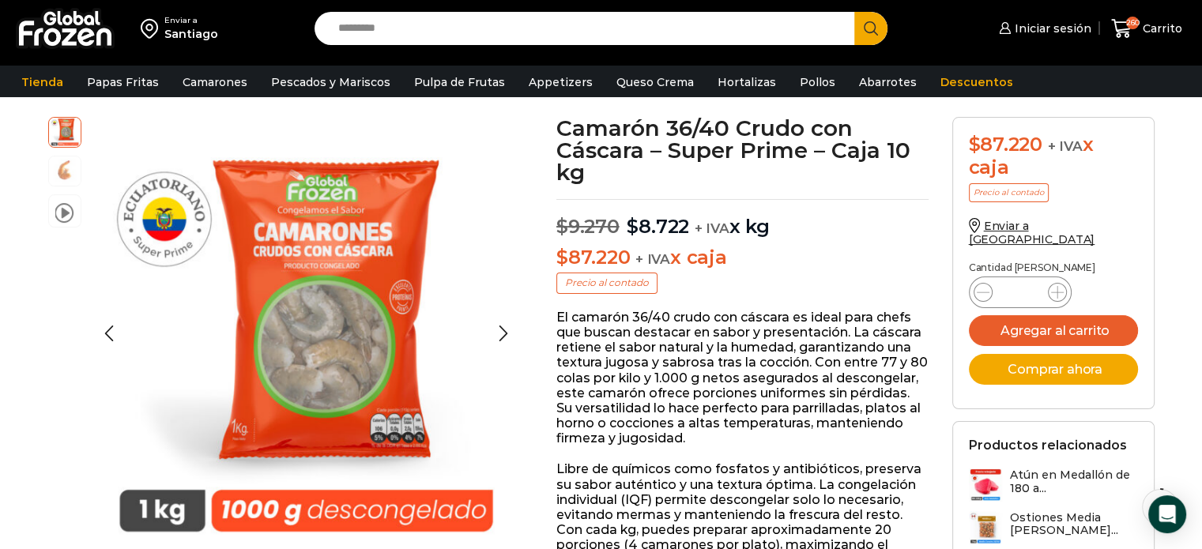
click at [53, 176] on img at bounding box center [65, 170] width 32 height 32
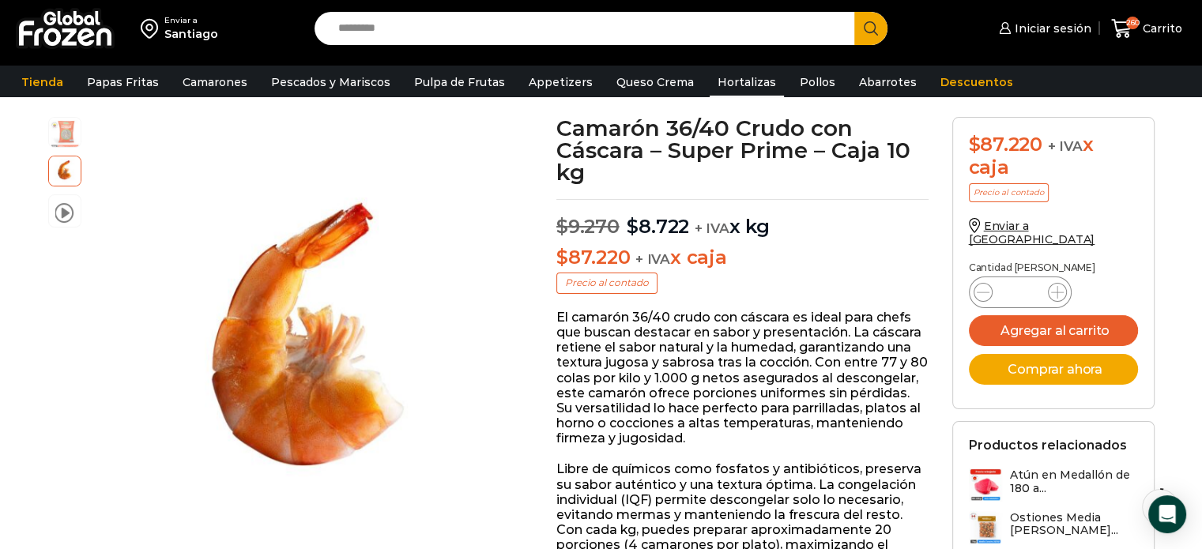
click at [713, 77] on link "Hortalizas" at bounding box center [747, 82] width 74 height 30
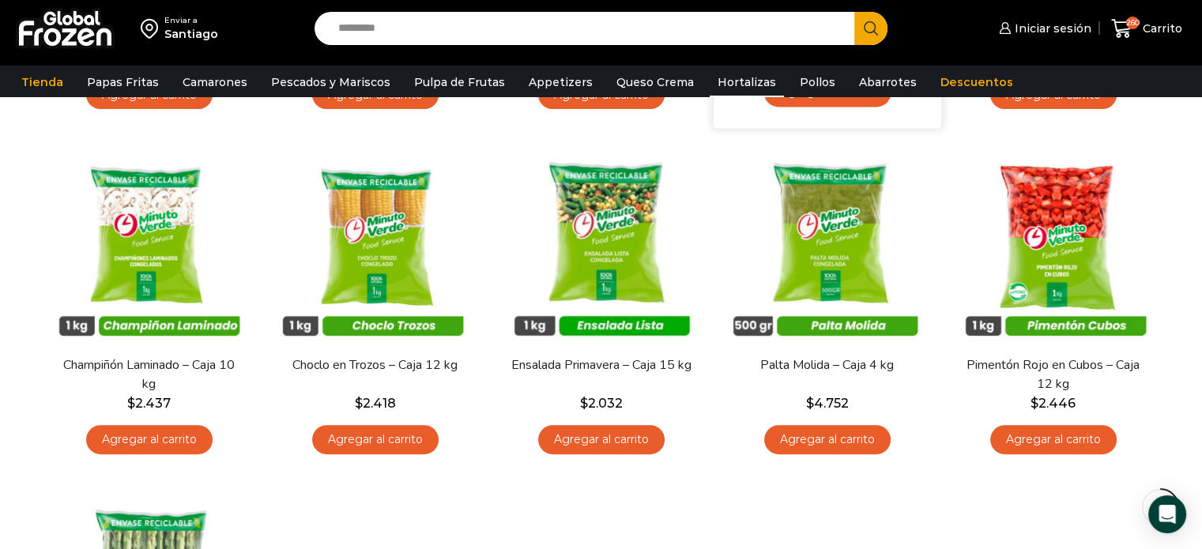
scroll to position [237, 0]
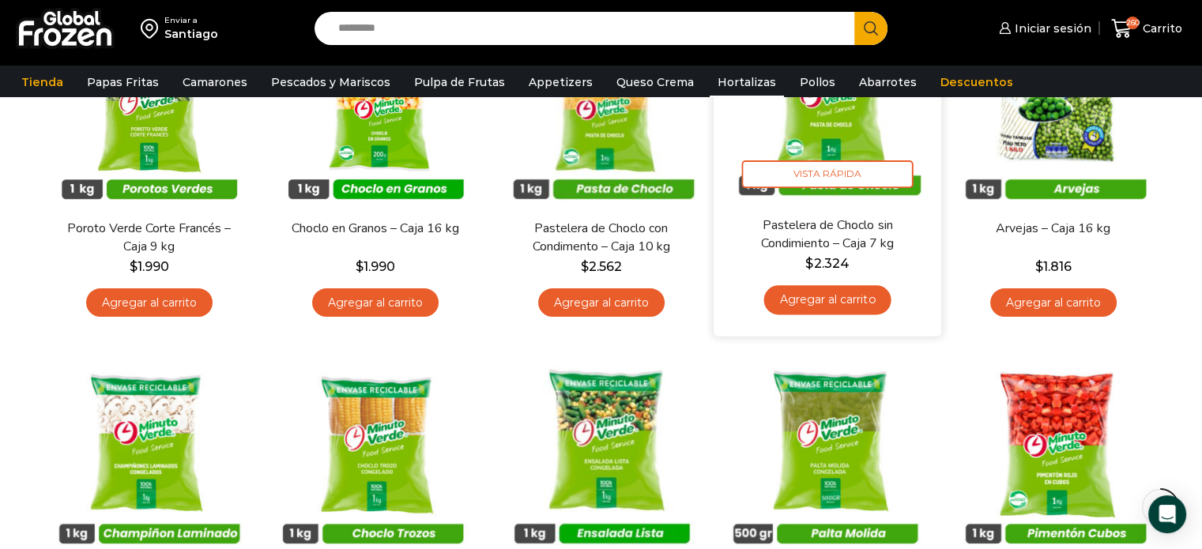
click at [822, 134] on img at bounding box center [827, 102] width 204 height 204
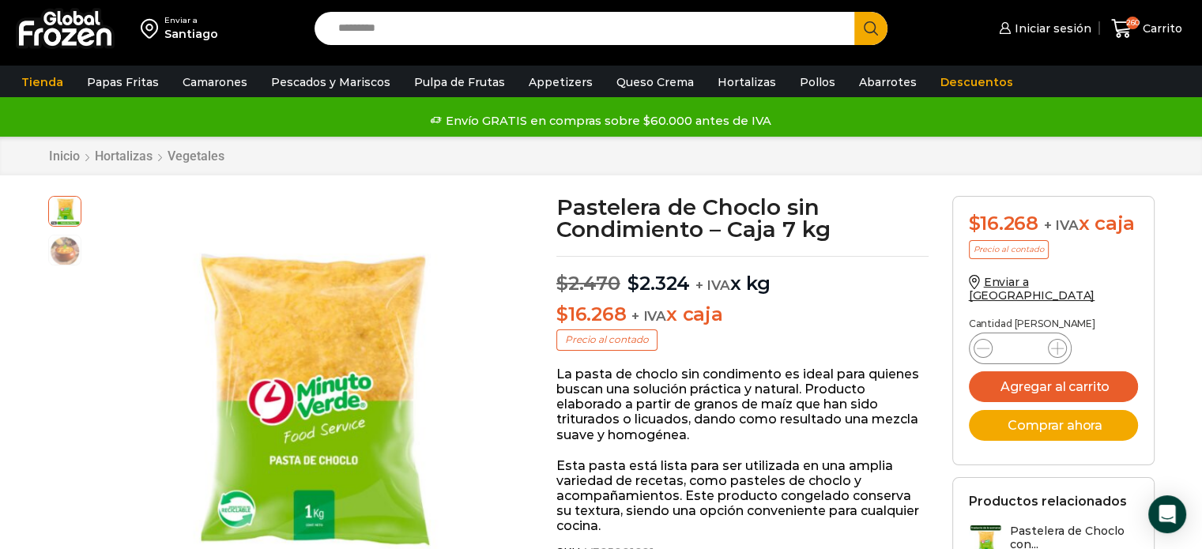
click at [1035, 336] on div "Pastelera de Choclo sin Condimiento - Caja 7 kg cantidad *" at bounding box center [1020, 349] width 103 height 32
click at [1030, 337] on input "*" at bounding box center [1020, 348] width 30 height 22
type input "**"
click at [1043, 372] on button "Agregar al carrito" at bounding box center [1053, 386] width 169 height 31
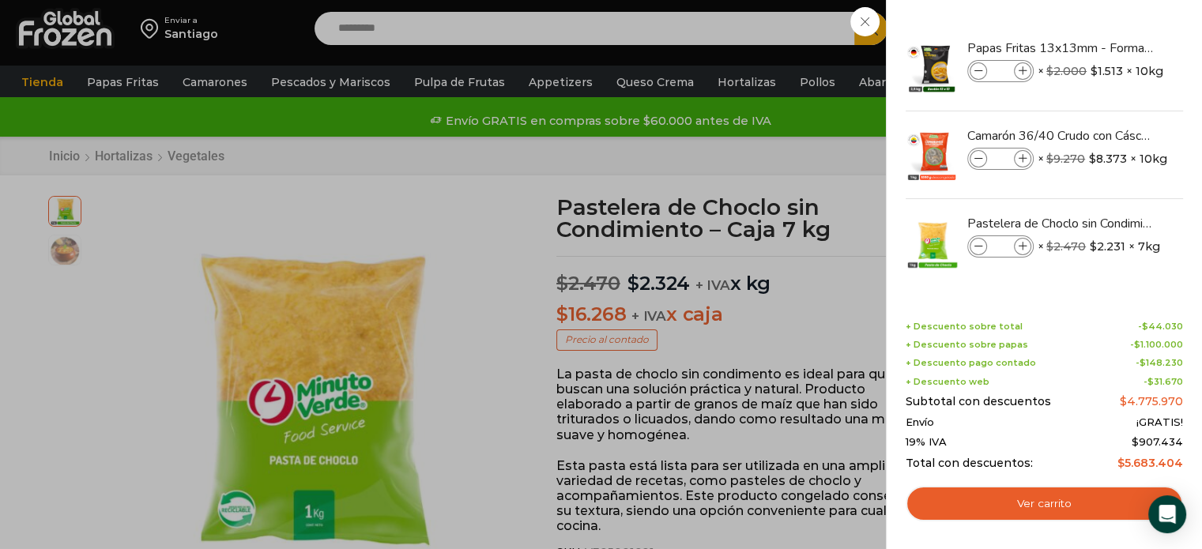
click at [1107, 47] on div "270 [GEOGRAPHIC_DATA] 270 270 Shopping Cart" at bounding box center [1146, 28] width 79 height 37
